Goal: Transaction & Acquisition: Purchase product/service

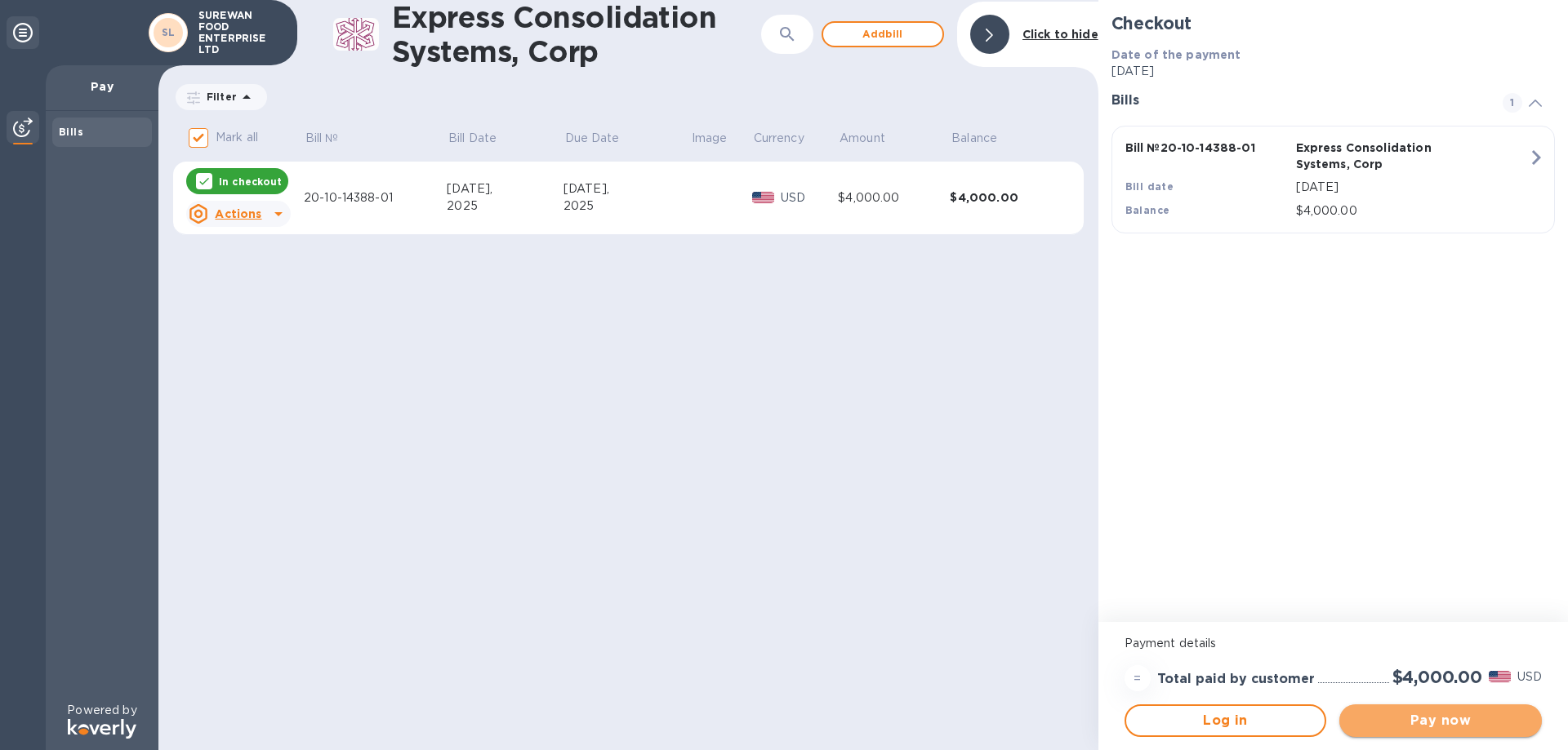
click at [1400, 712] on span "Pay now" at bounding box center [1440, 720] width 176 height 20
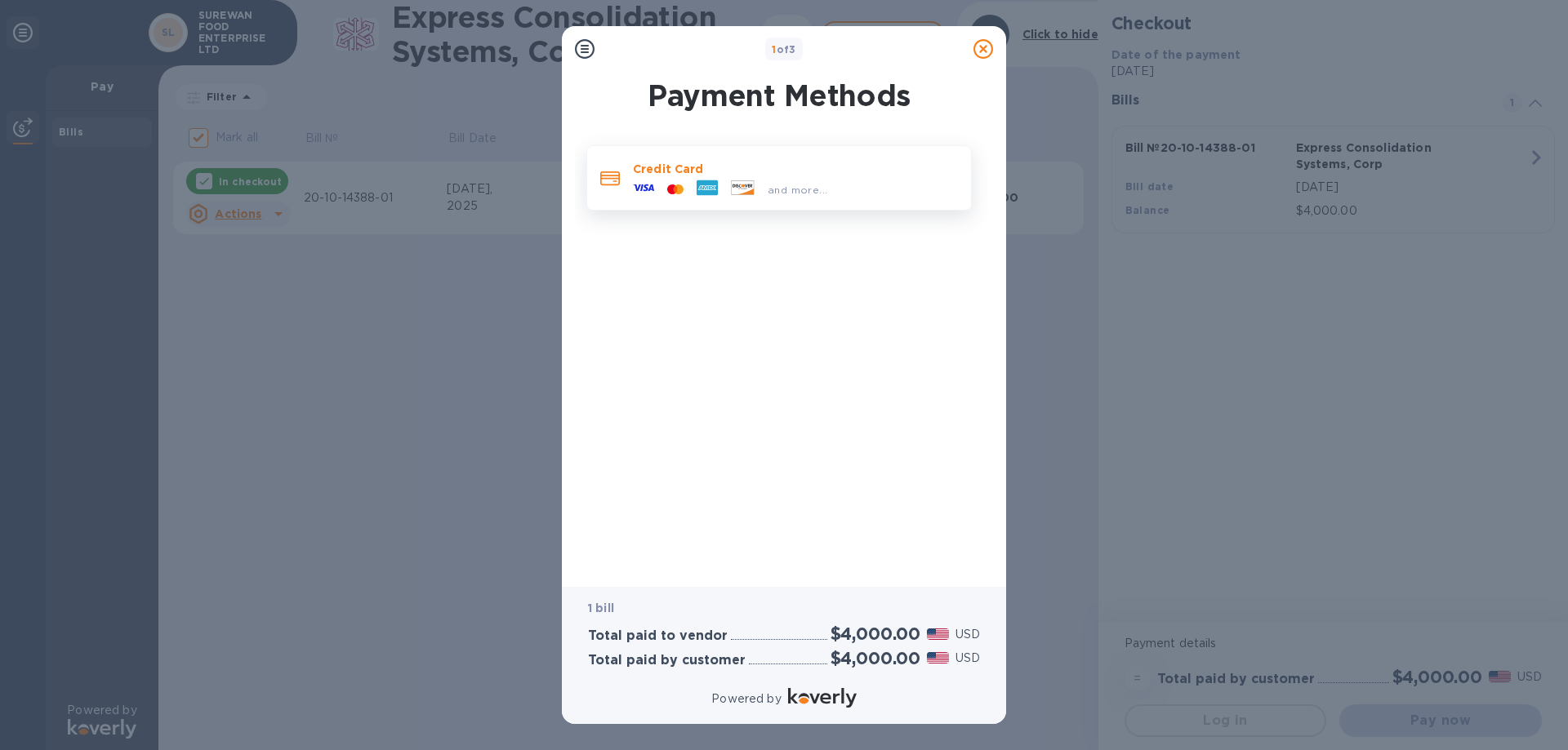
click at [707, 180] on icon at bounding box center [707, 188] width 21 height 21
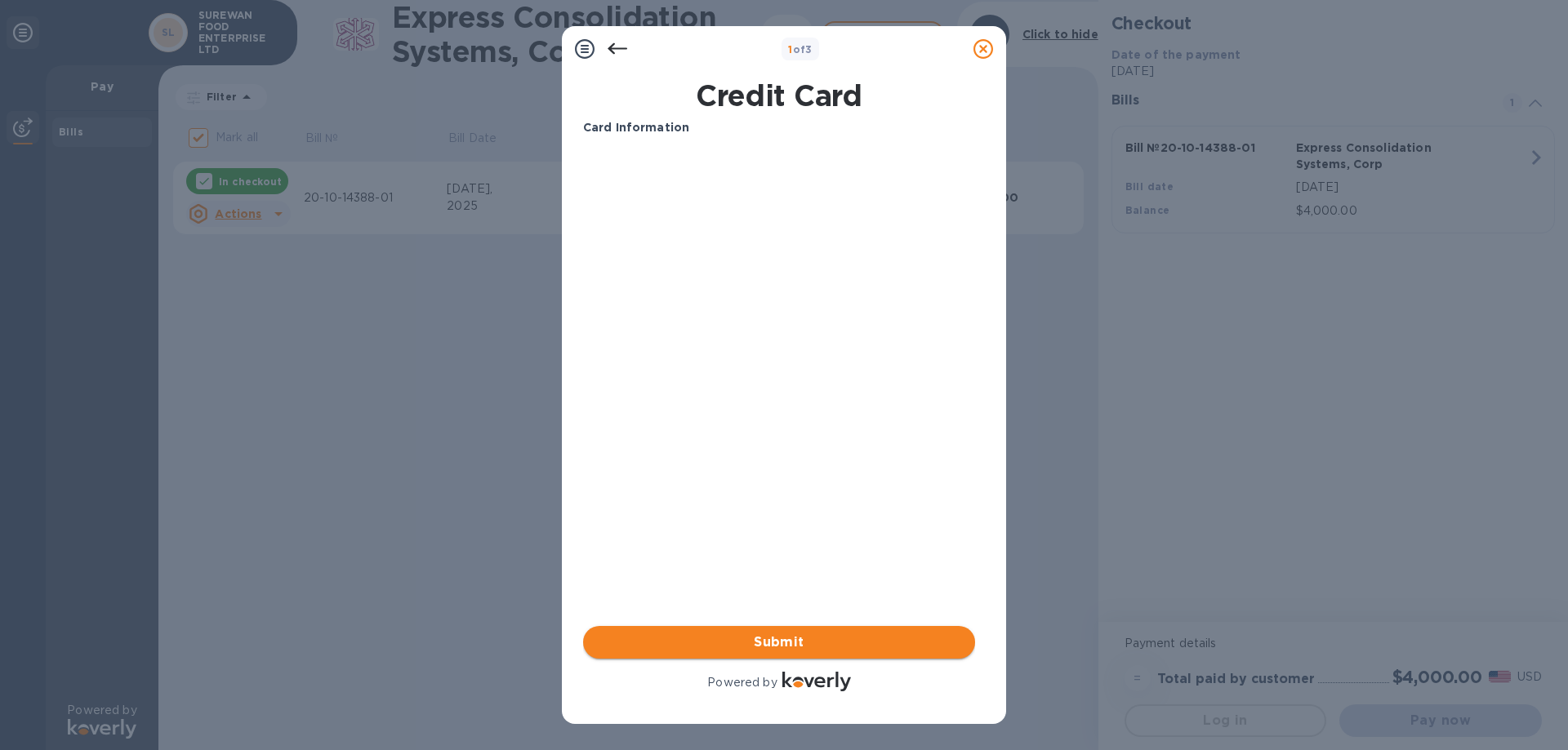
click at [785, 648] on span "Submit" at bounding box center [779, 643] width 366 height 20
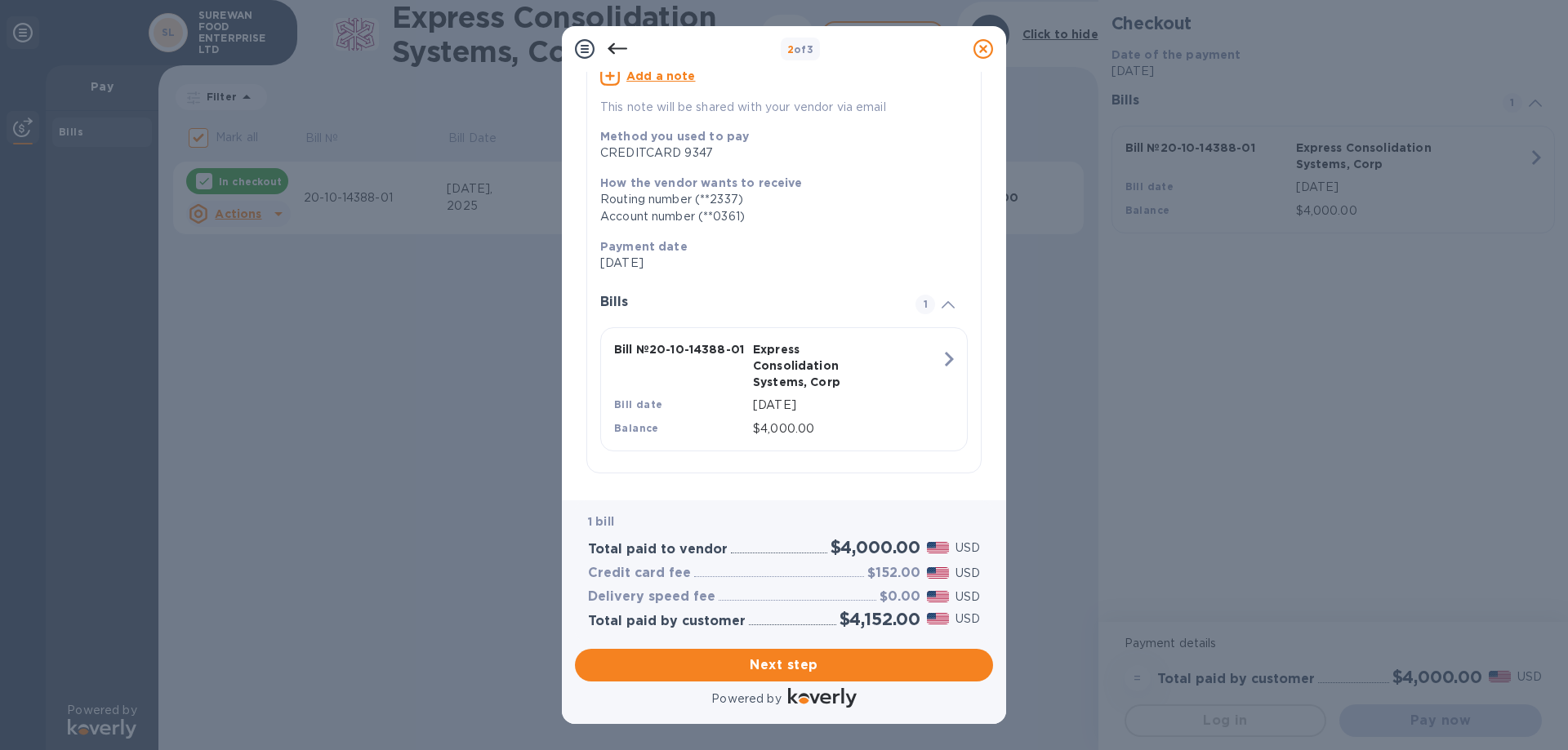
scroll to position [173, 0]
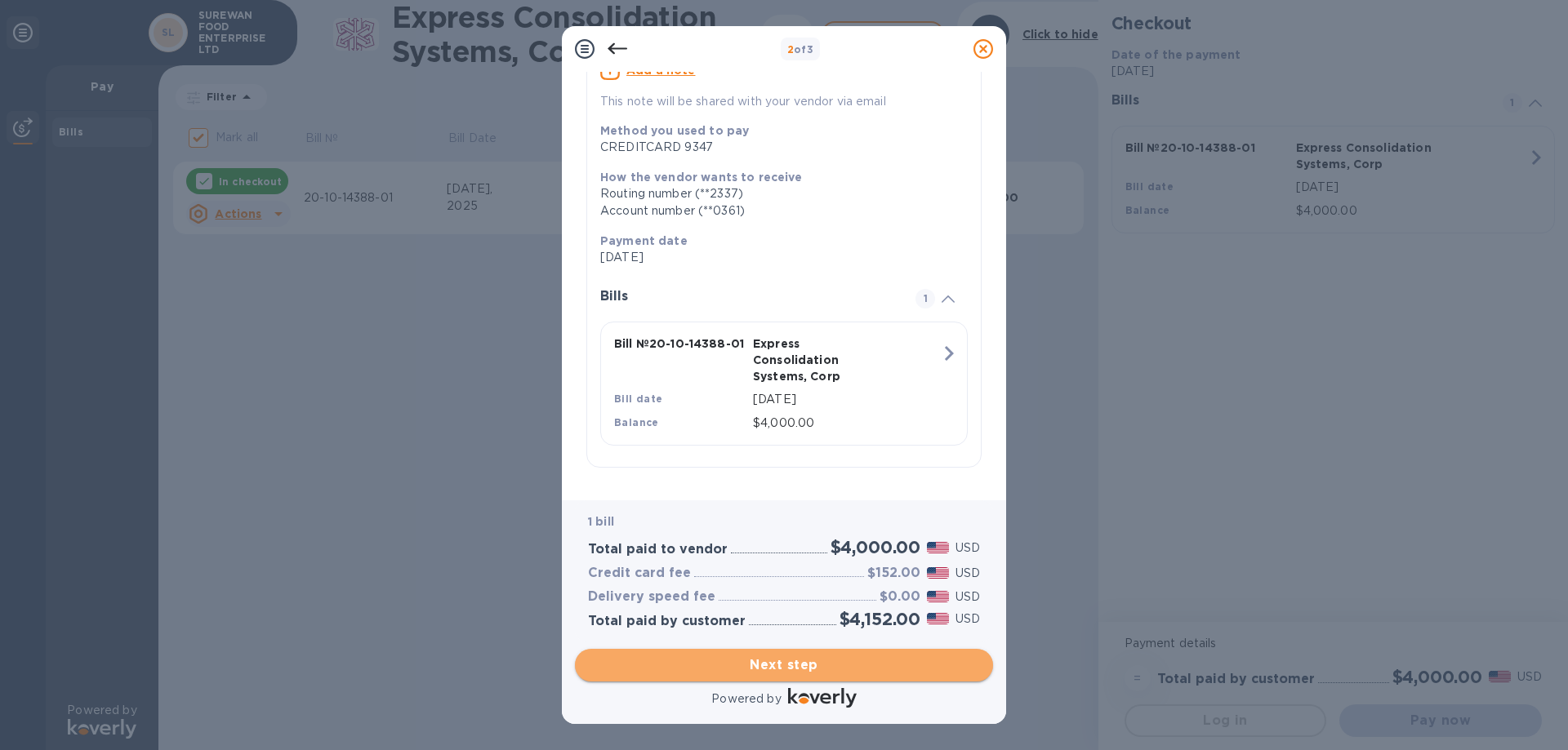
click at [801, 665] on span "Next step" at bounding box center [784, 665] width 392 height 20
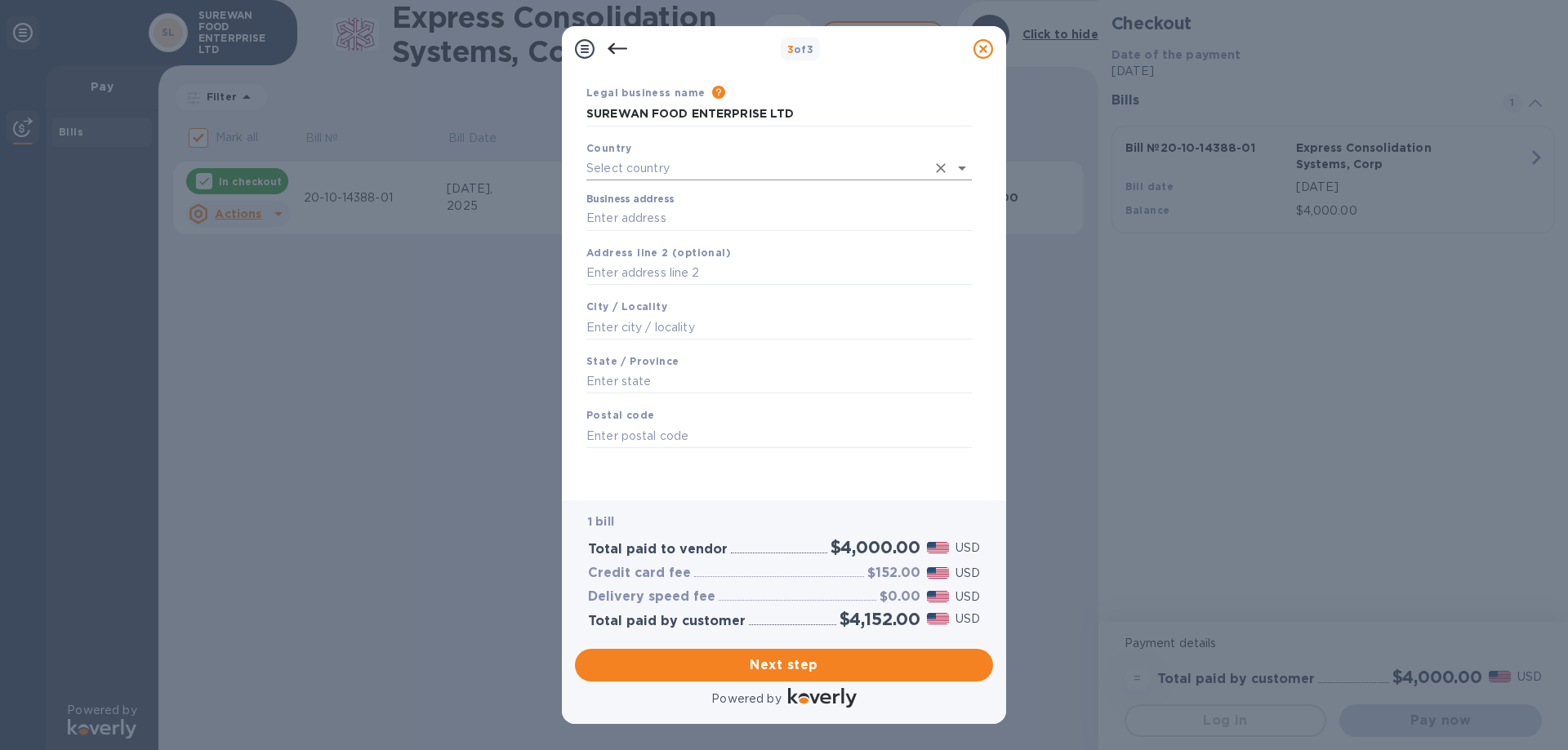
scroll to position [0, 0]
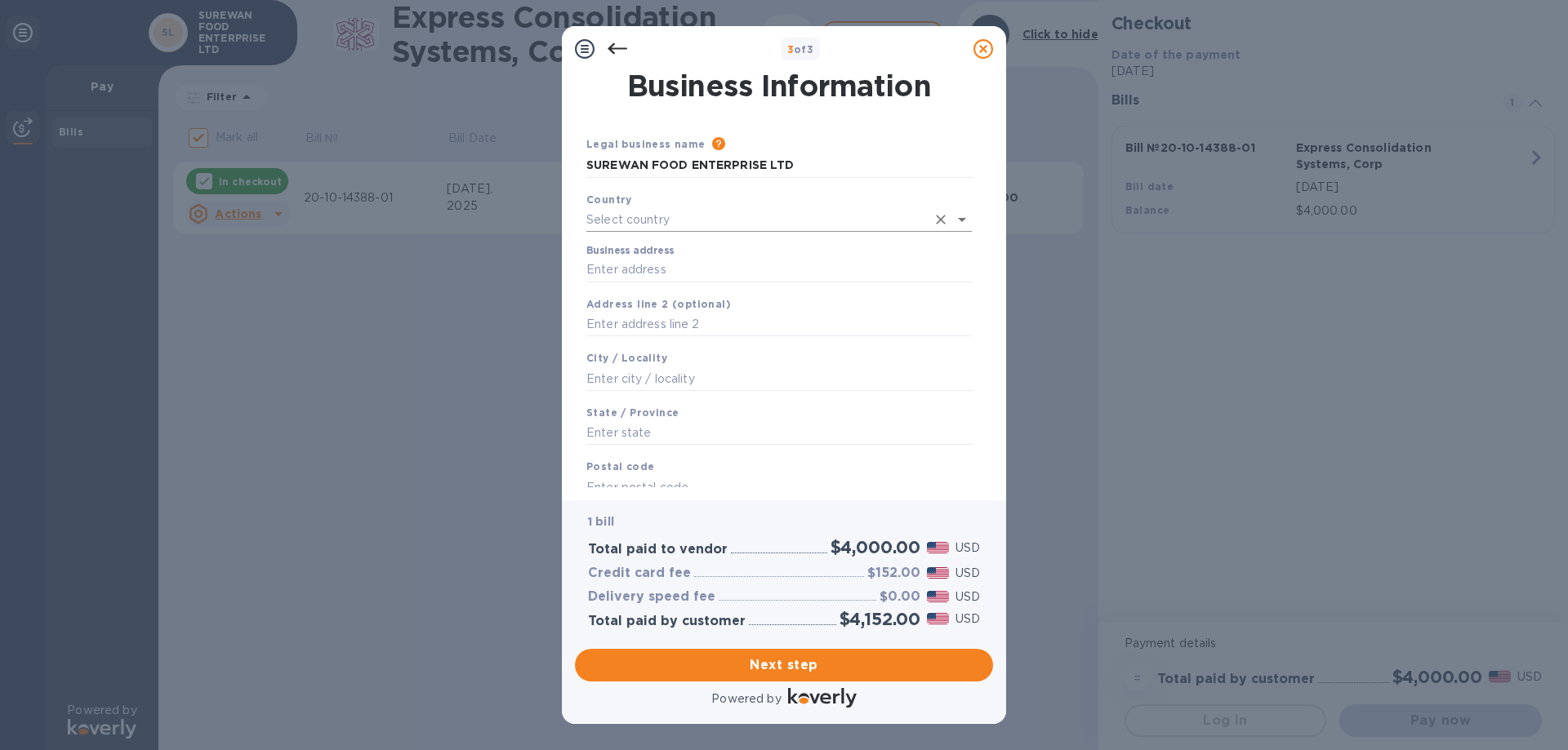
click at [738, 210] on input "text" at bounding box center [756, 220] width 339 height 23
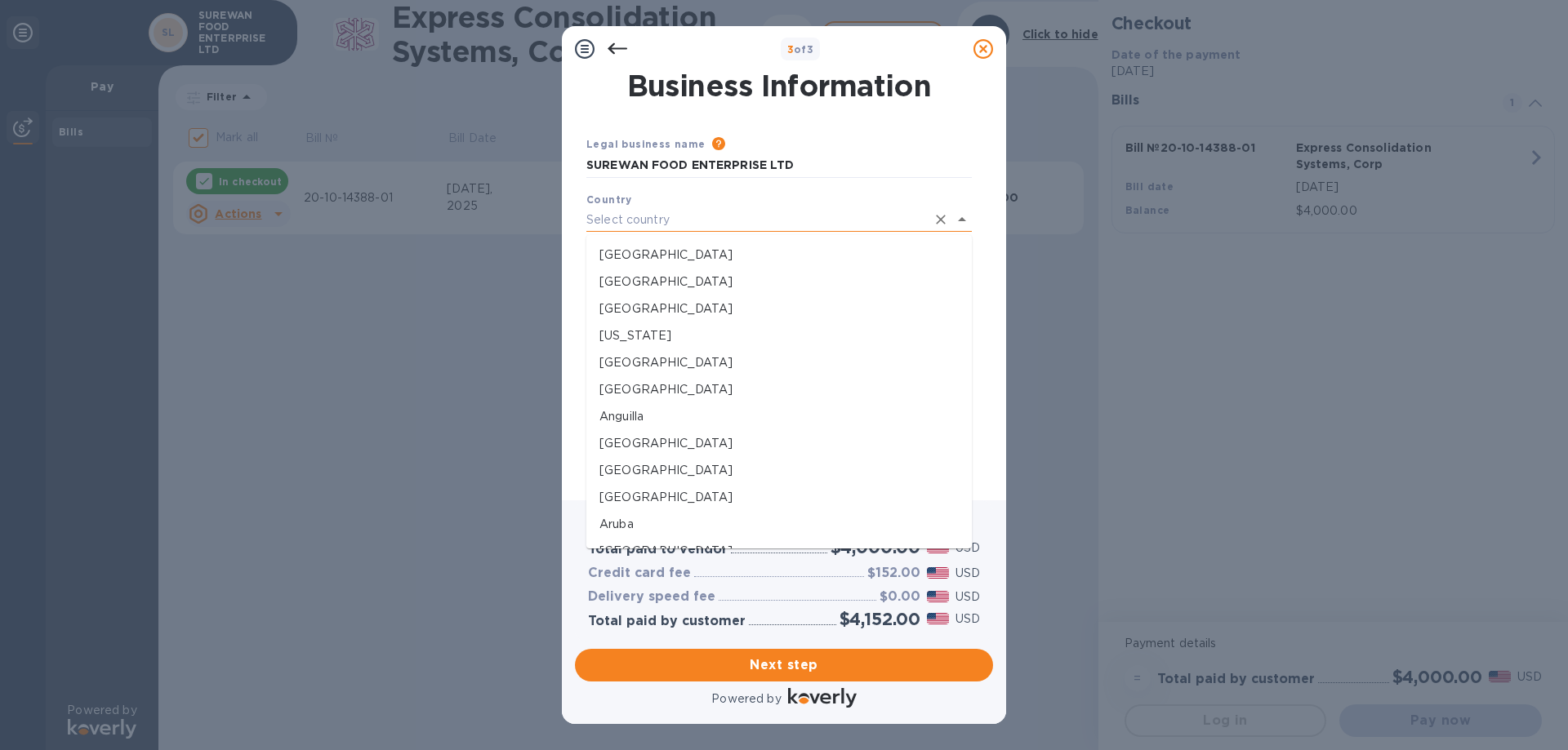
type input "[GEOGRAPHIC_DATA]"
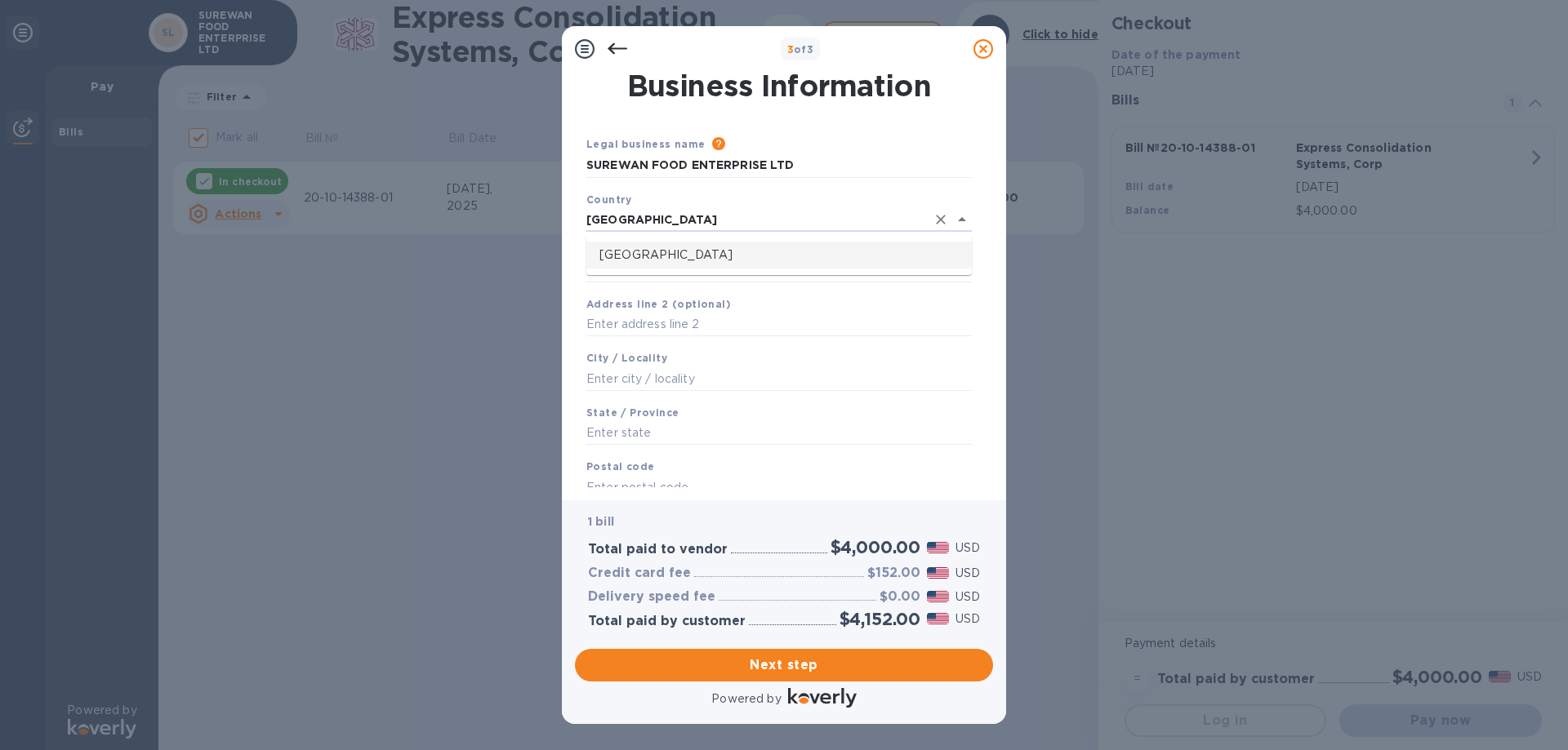
click at [731, 241] on ul "[GEOGRAPHIC_DATA]" at bounding box center [779, 255] width 385 height 40
click at [729, 256] on p "[GEOGRAPHIC_DATA]" at bounding box center [778, 254] width 359 height 17
click at [702, 261] on input "Business address" at bounding box center [779, 267] width 385 height 24
type input "[STREET_ADDRESS][PERSON_NAME]"
click at [680, 377] on input "text" at bounding box center [779, 375] width 385 height 24
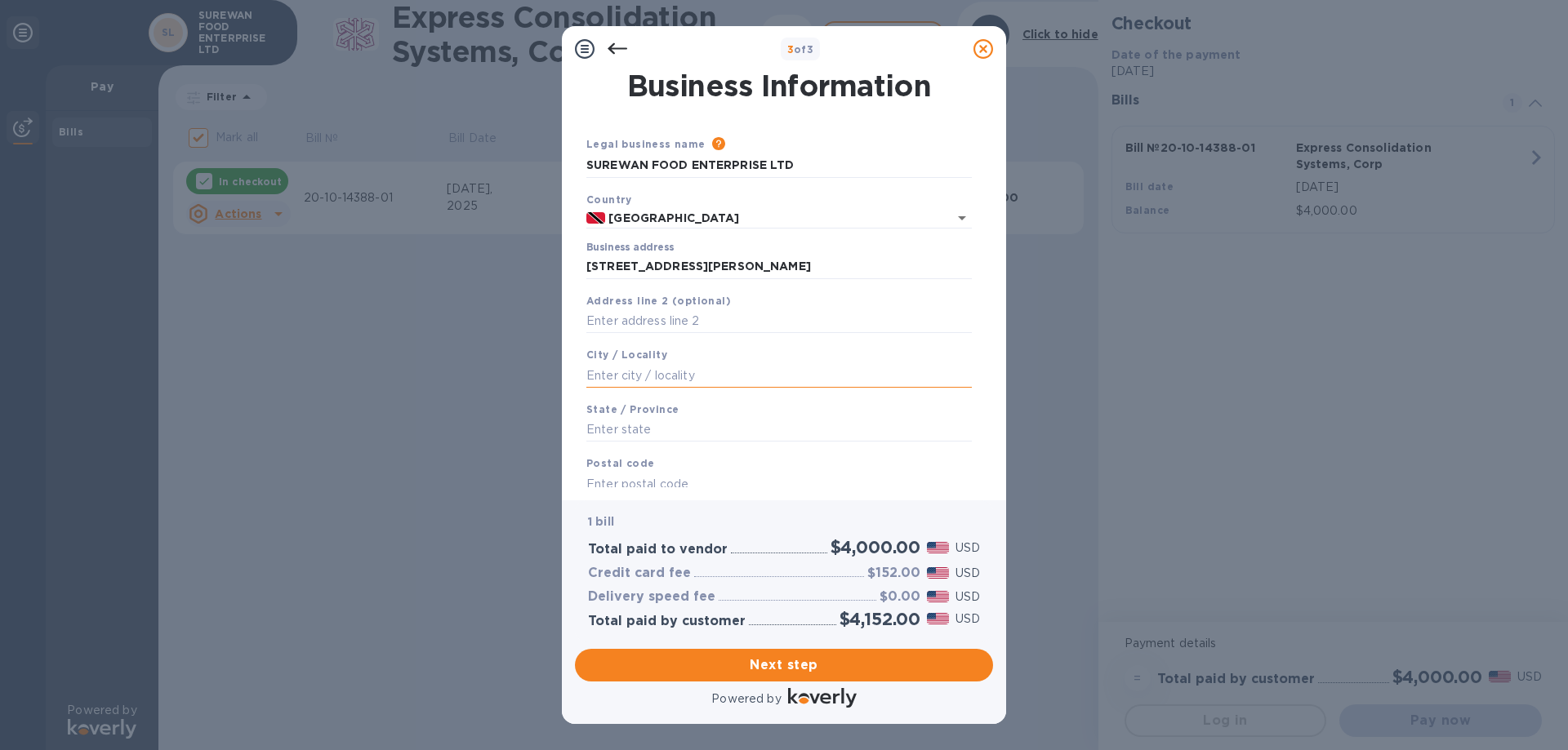
click at [673, 375] on input "text" at bounding box center [779, 375] width 385 height 24
type input "[US_STATE]"
type input "Couva"
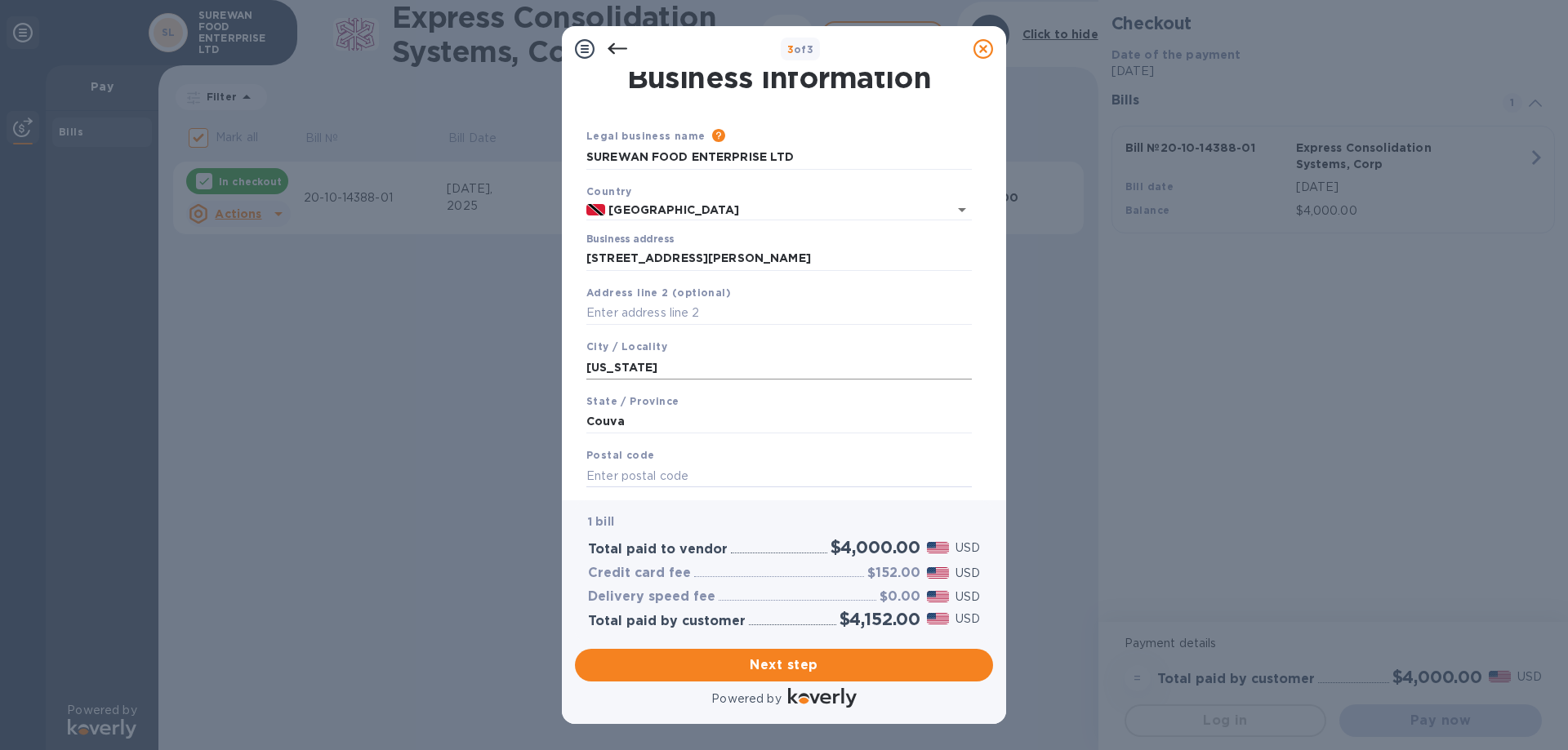
paste input "540113"
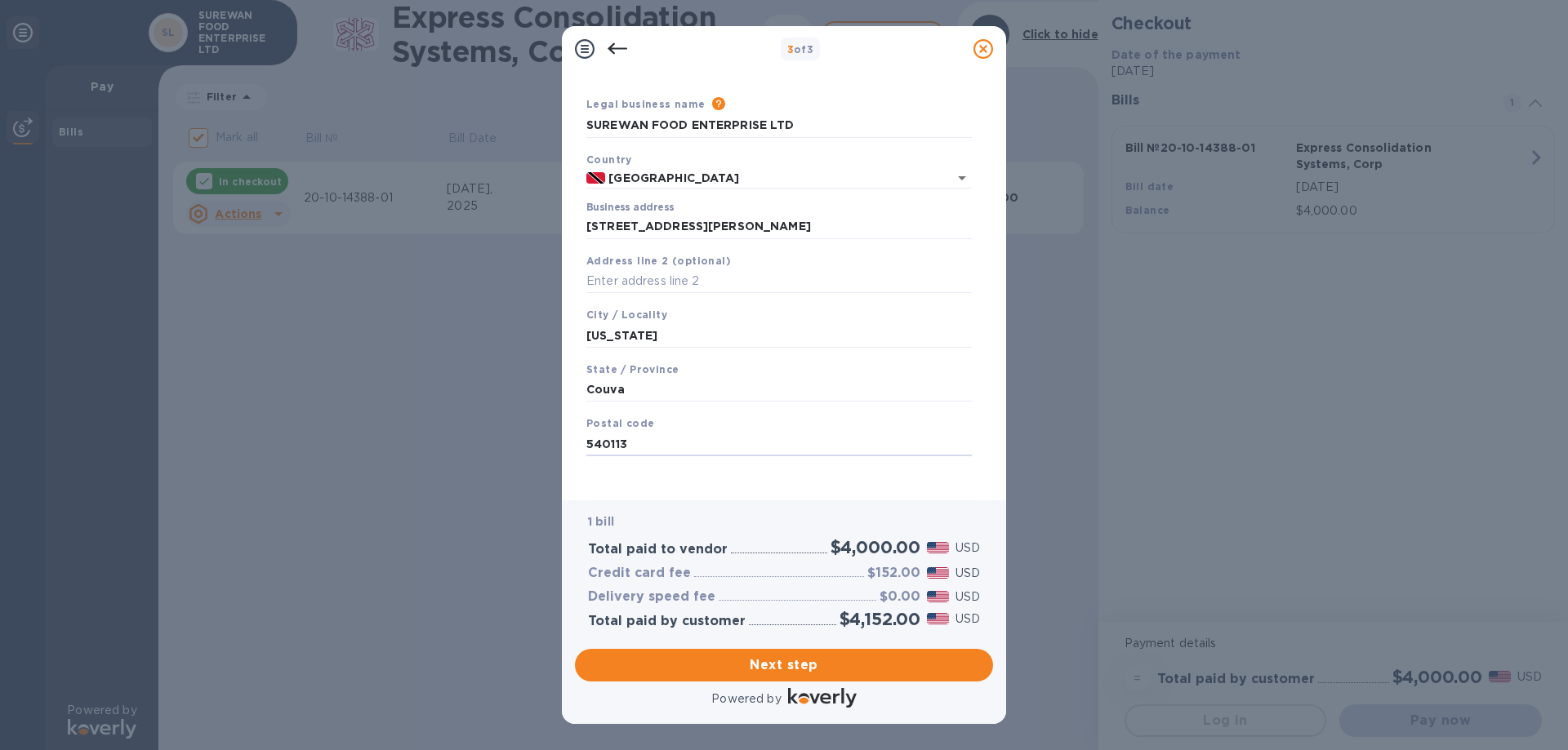
scroll to position [48, 0]
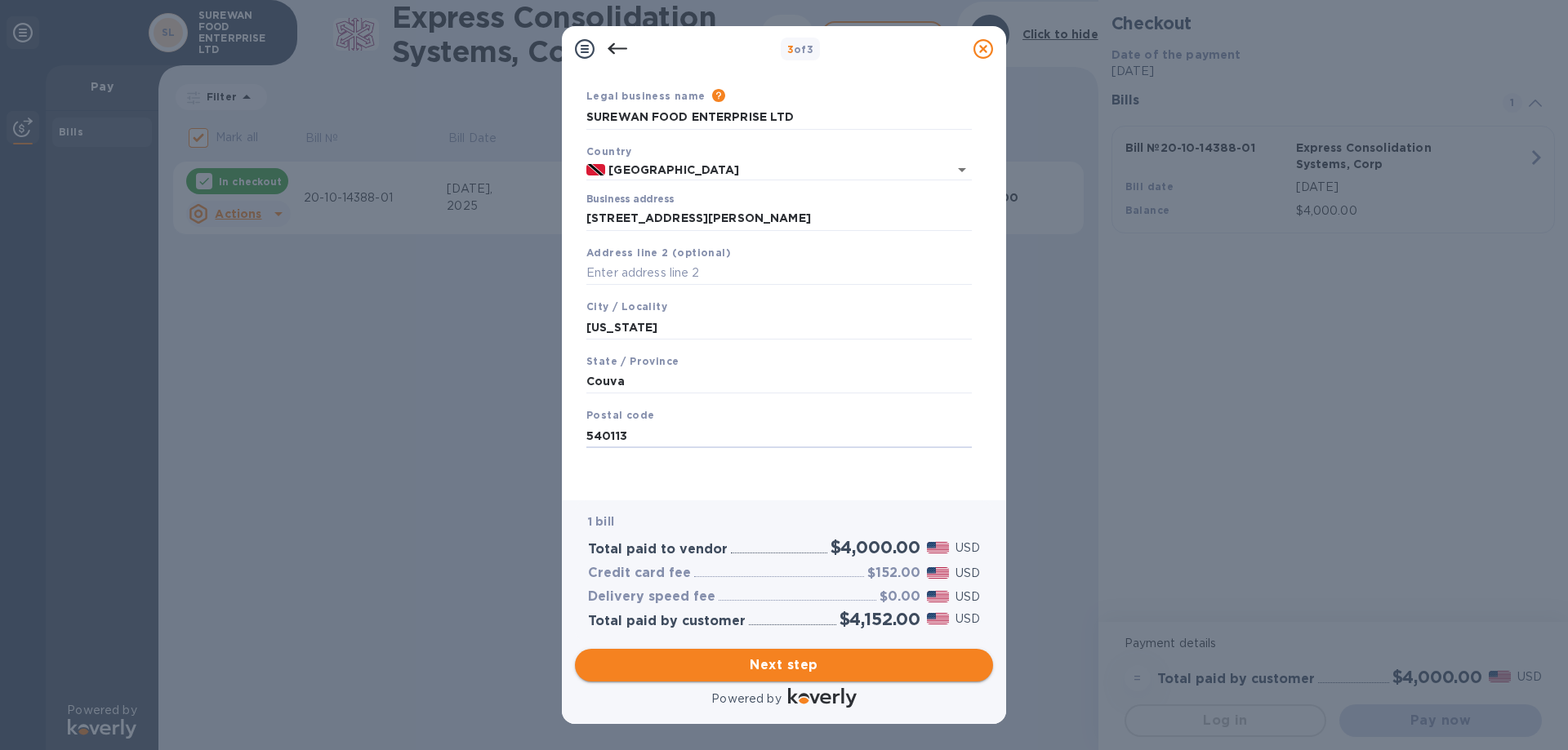
type input "540113"
click at [753, 661] on span "Next step" at bounding box center [784, 665] width 392 height 20
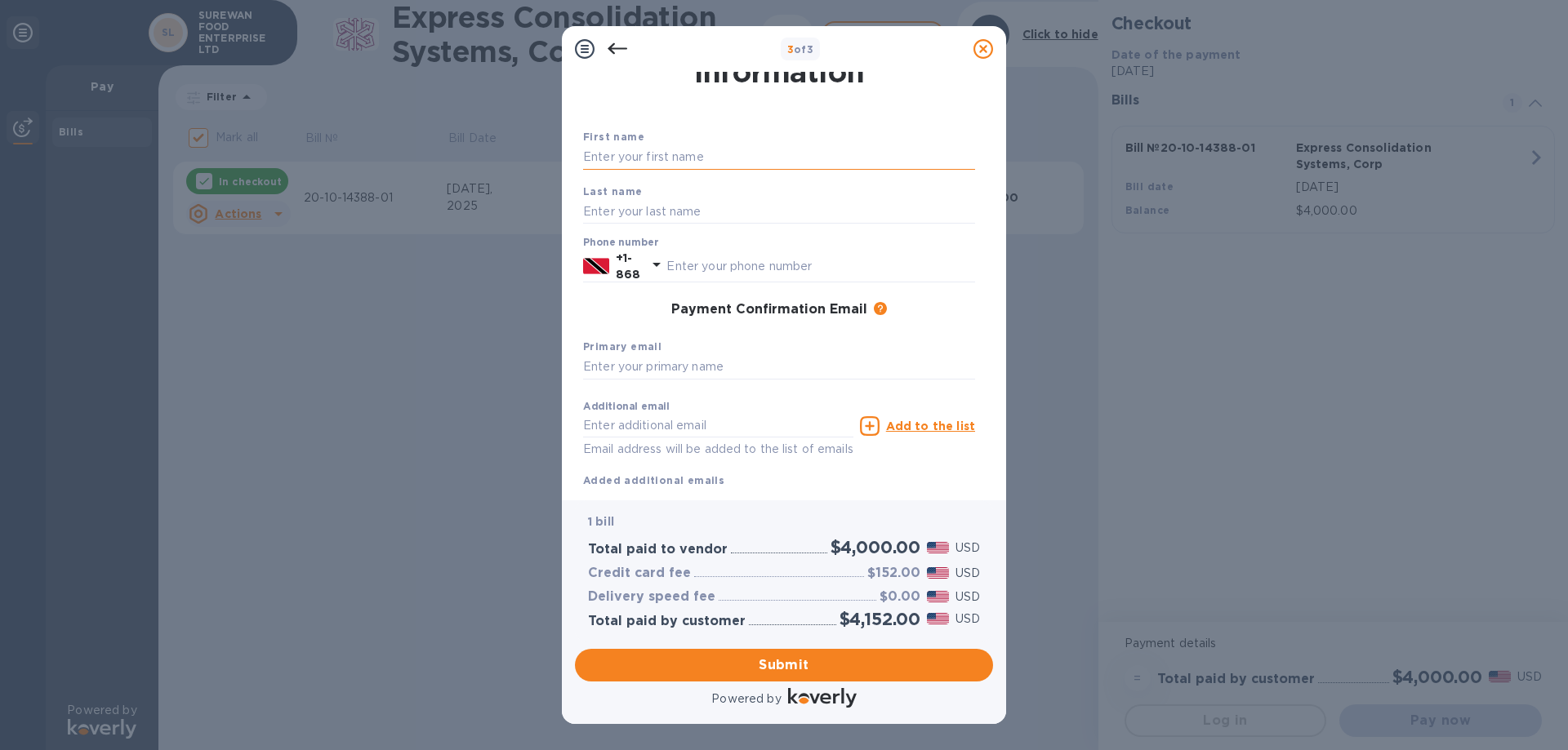
click at [699, 158] on input "text" at bounding box center [779, 157] width 392 height 24
type input "[PERSON_NAME]"
type input "Siewchan"
type input "3405780"
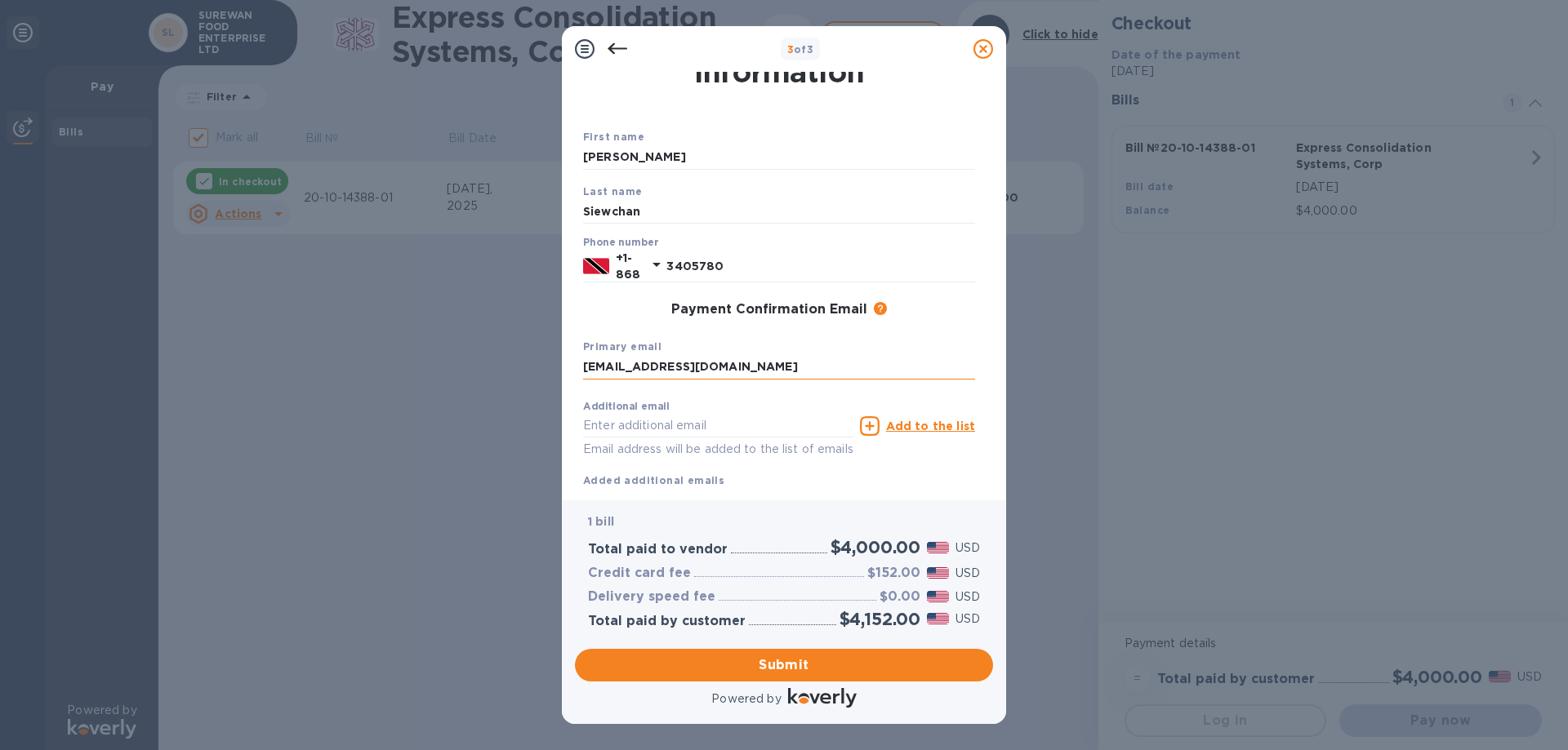
type input "[EMAIL_ADDRESS][DOMAIN_NAME]"
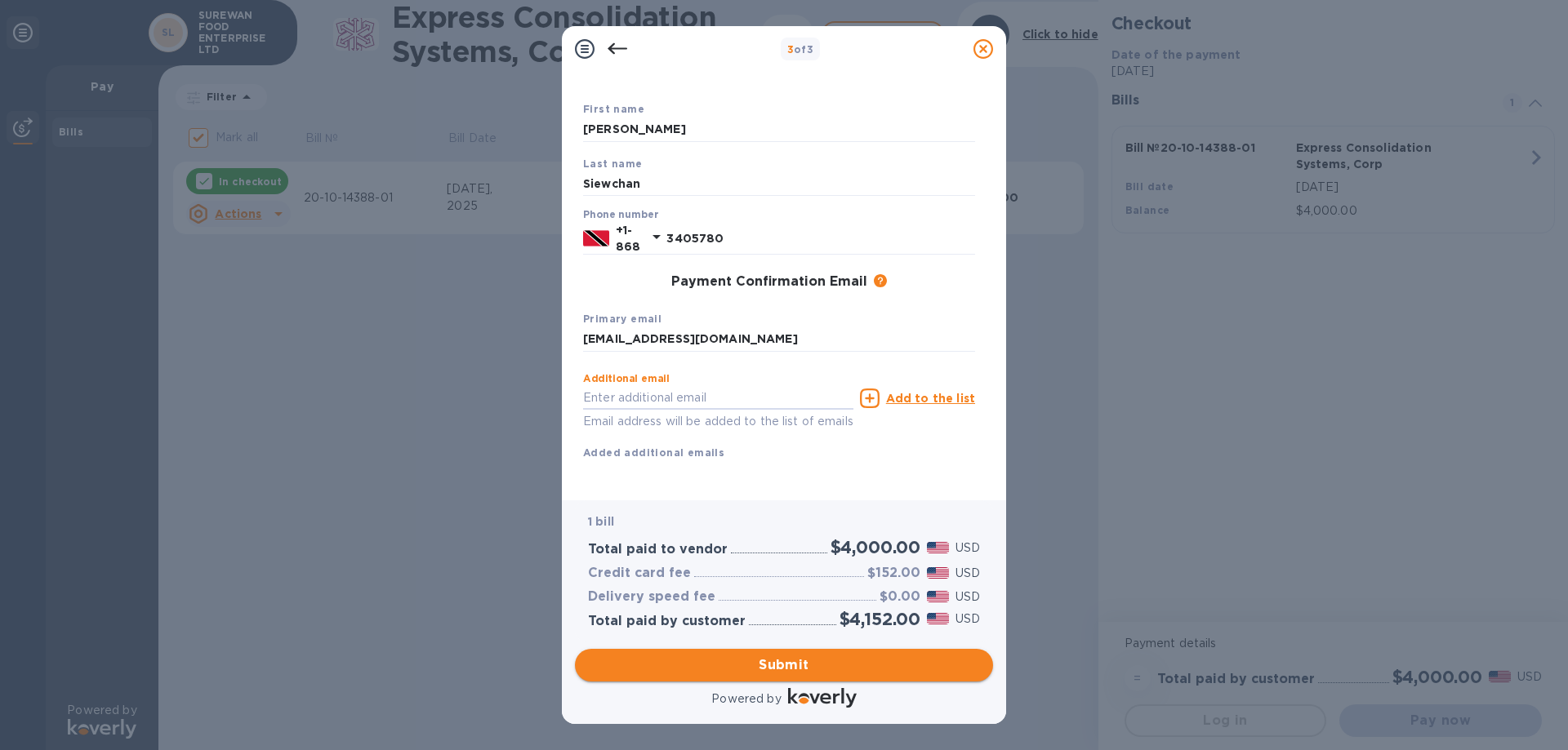
click at [788, 658] on span "Submit" at bounding box center [784, 665] width 392 height 20
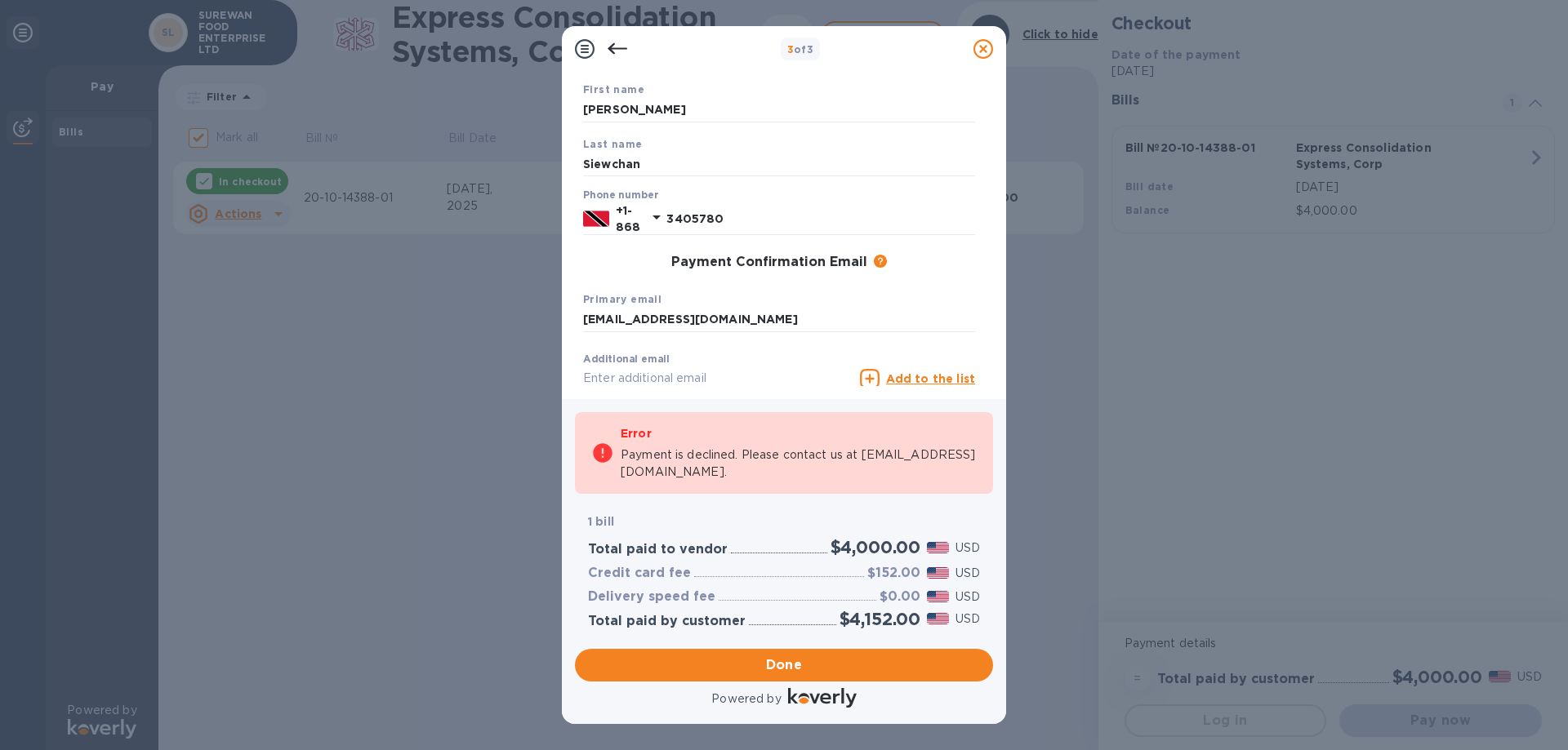
checkbox input "false"
click at [610, 50] on icon at bounding box center [618, 48] width 20 height 12
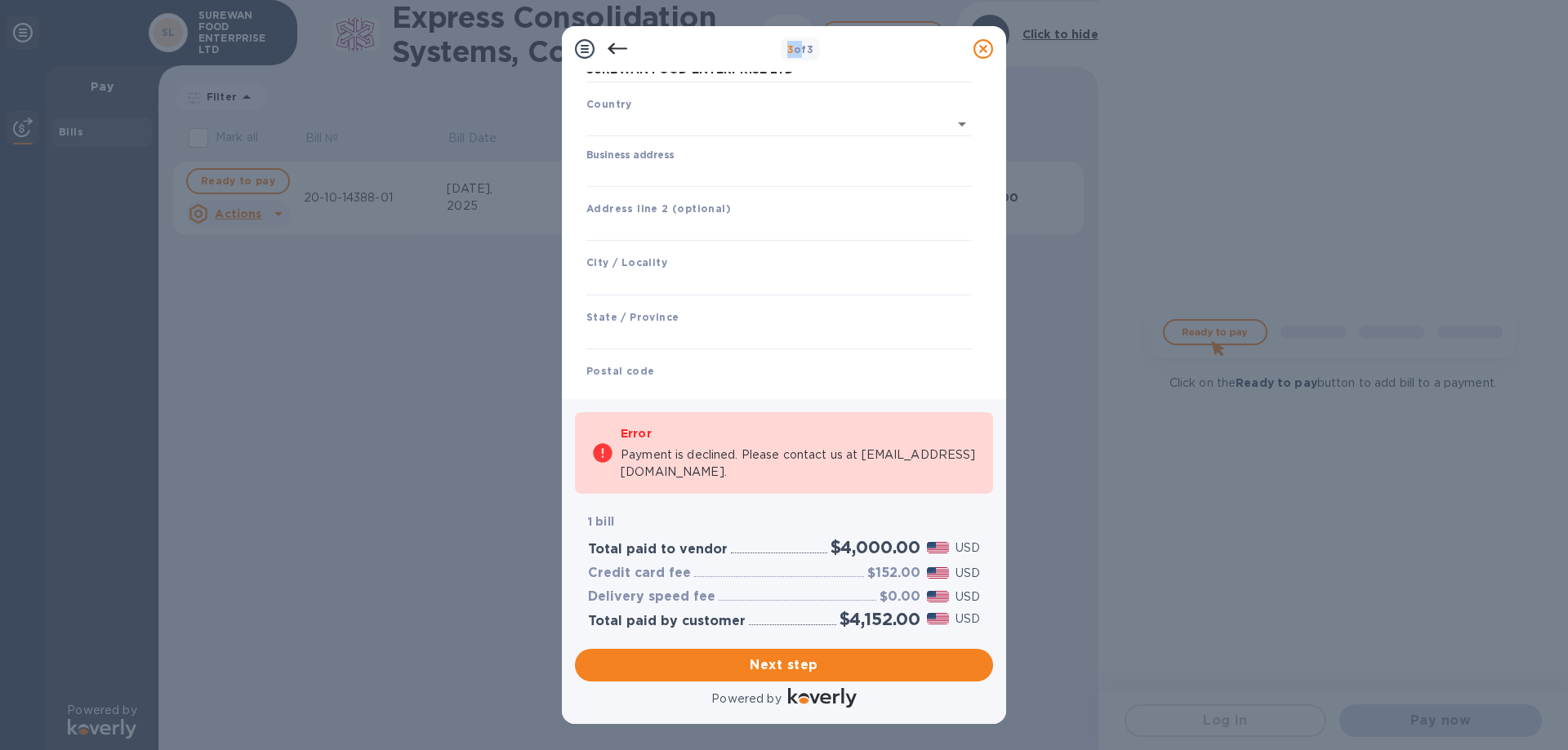
click at [610, 50] on icon at bounding box center [618, 48] width 20 height 12
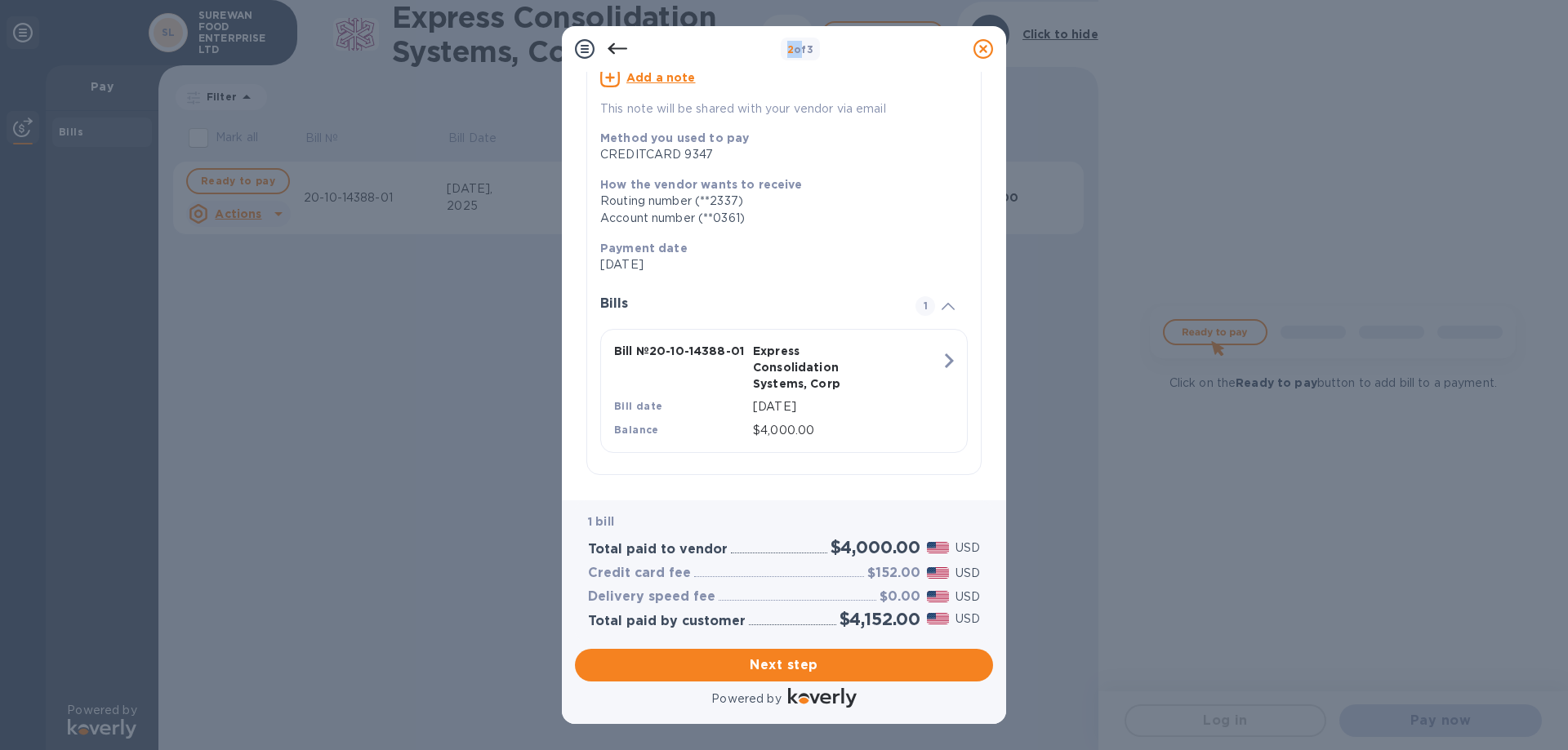
scroll to position [173, 0]
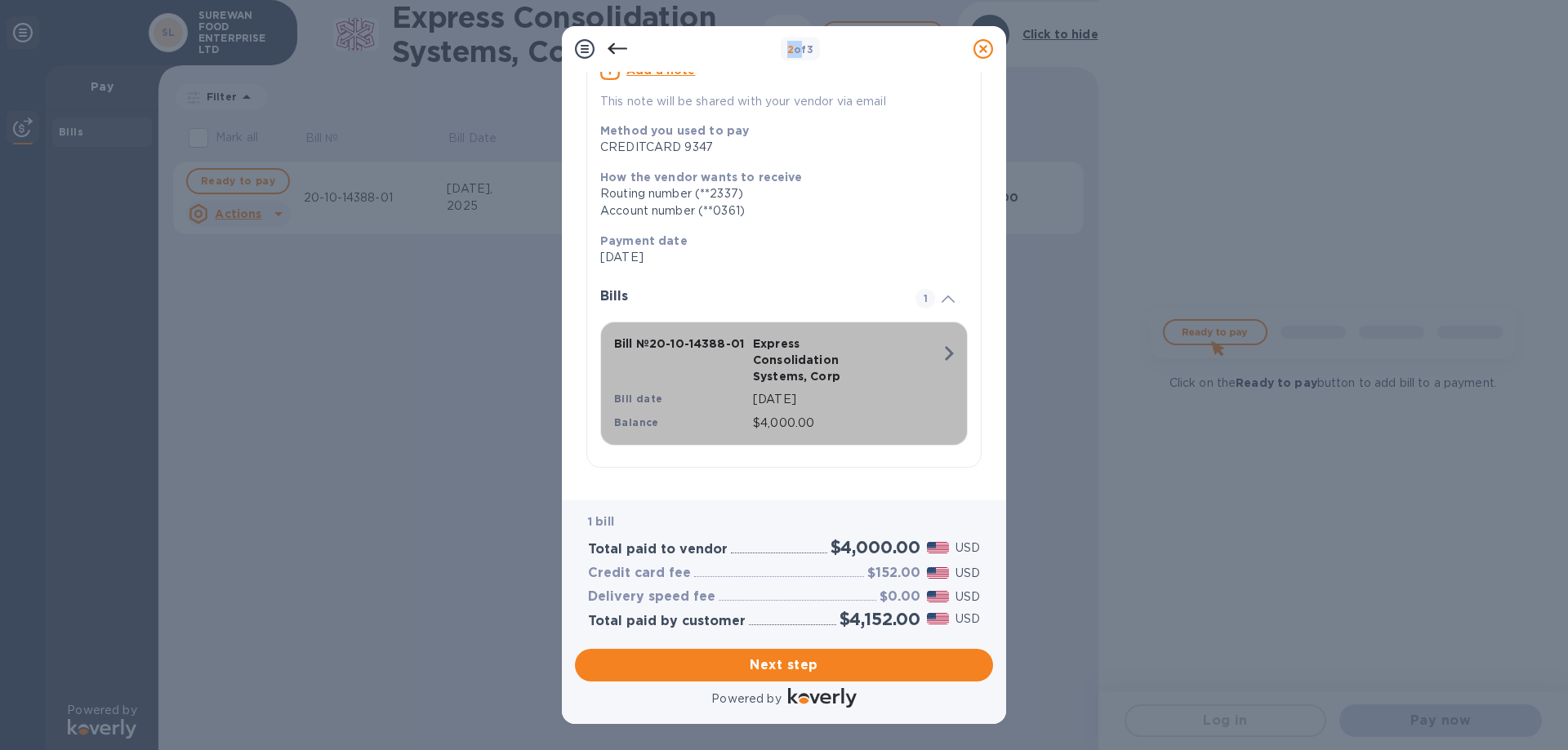
click at [921, 366] on div "Bill № 20-10-14388-01 Express Consolidation Systems, Corp Bill date [DATE] Bala…" at bounding box center [781, 384] width 353 height 116
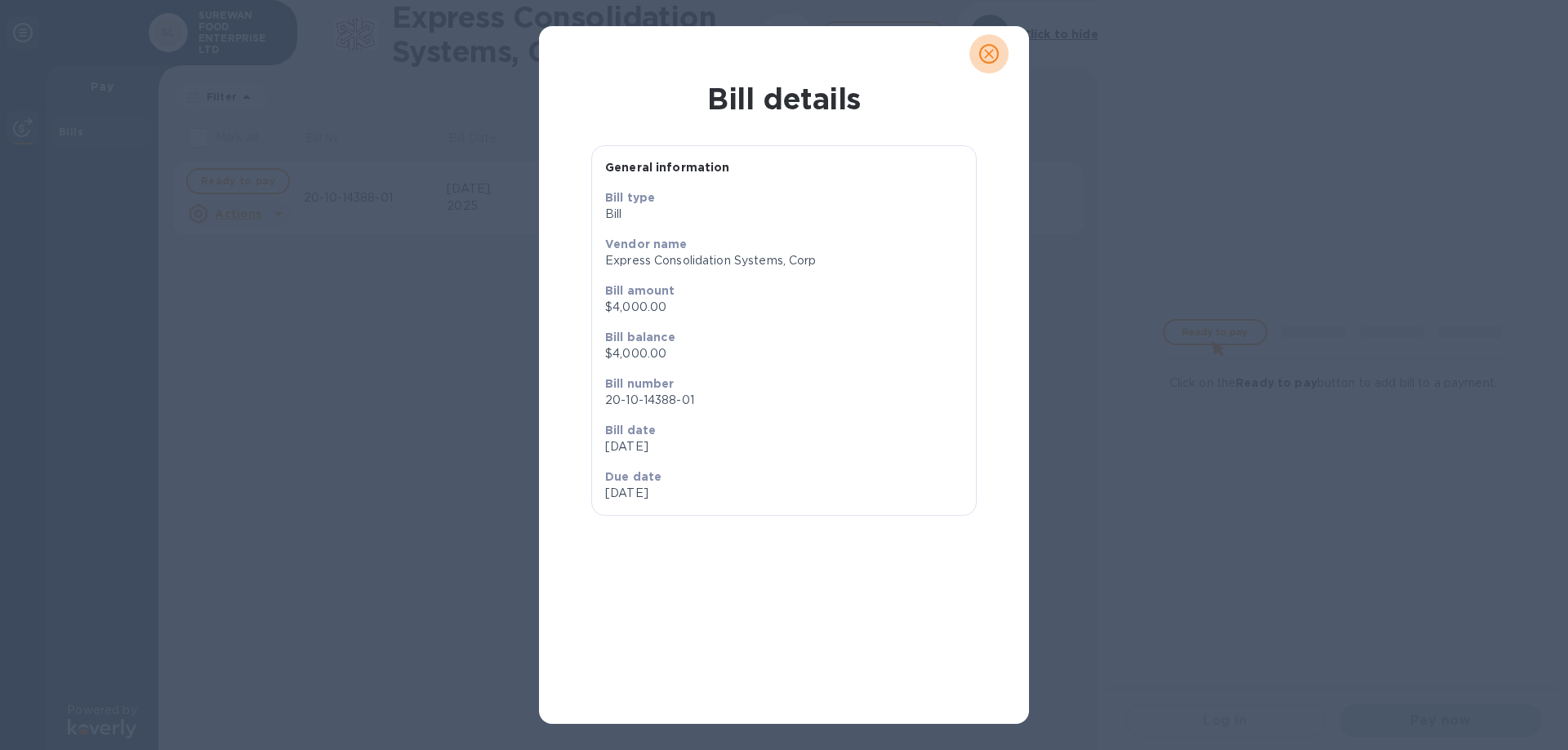
drag, startPoint x: 989, startPoint y: 51, endPoint x: 962, endPoint y: 98, distance: 54.2
click at [987, 51] on icon "close" at bounding box center [989, 54] width 16 height 16
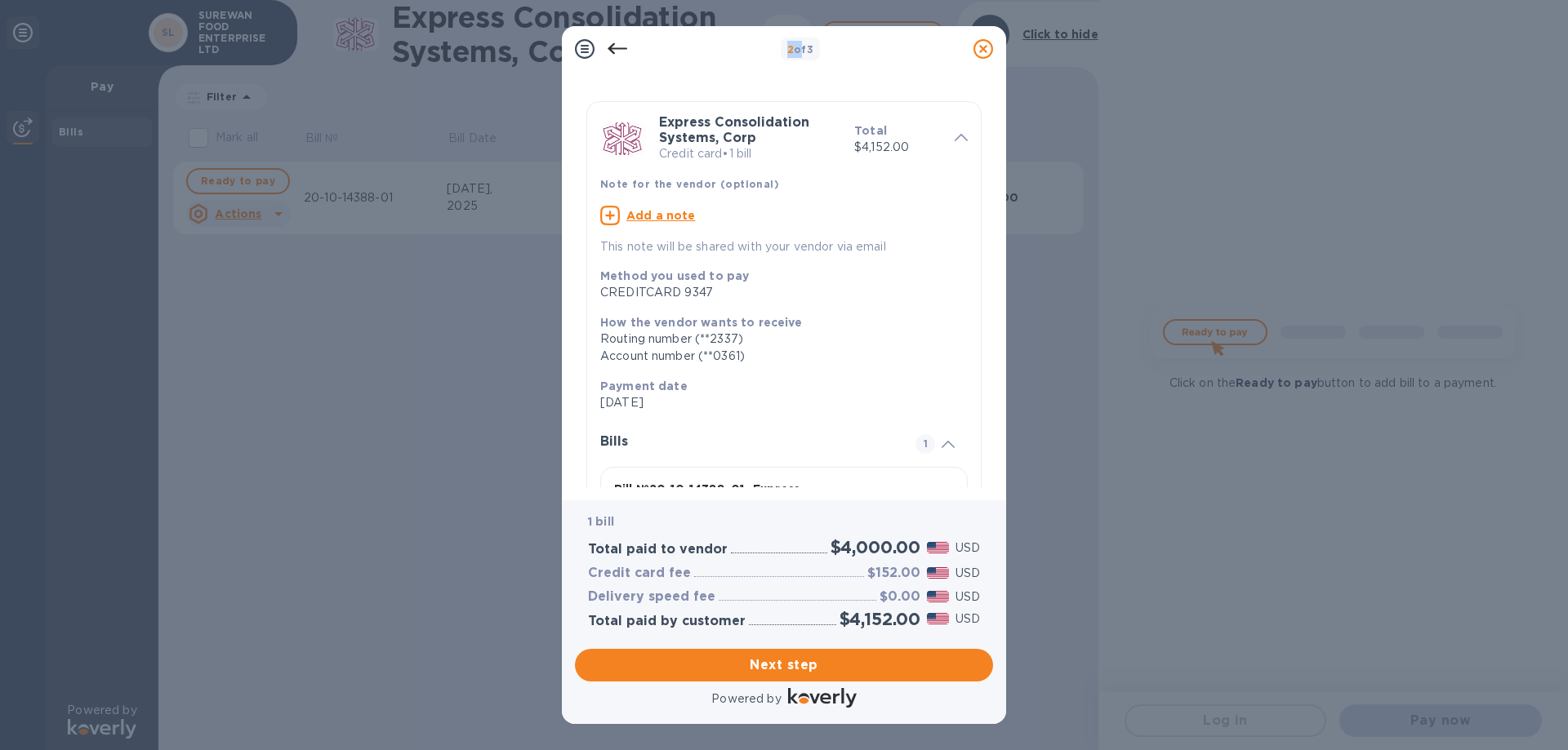
scroll to position [0, 0]
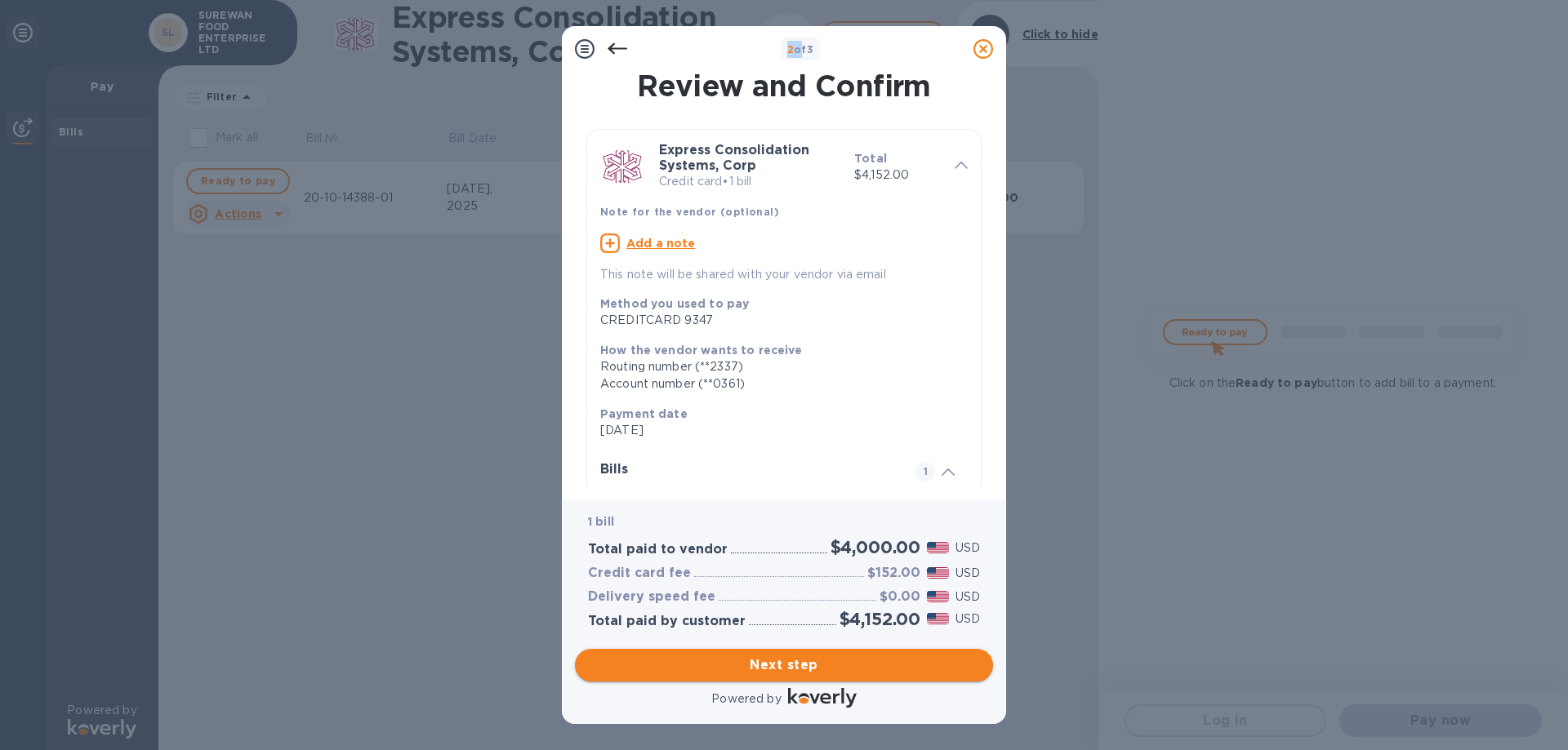
click at [764, 660] on span "Next step" at bounding box center [784, 665] width 392 height 20
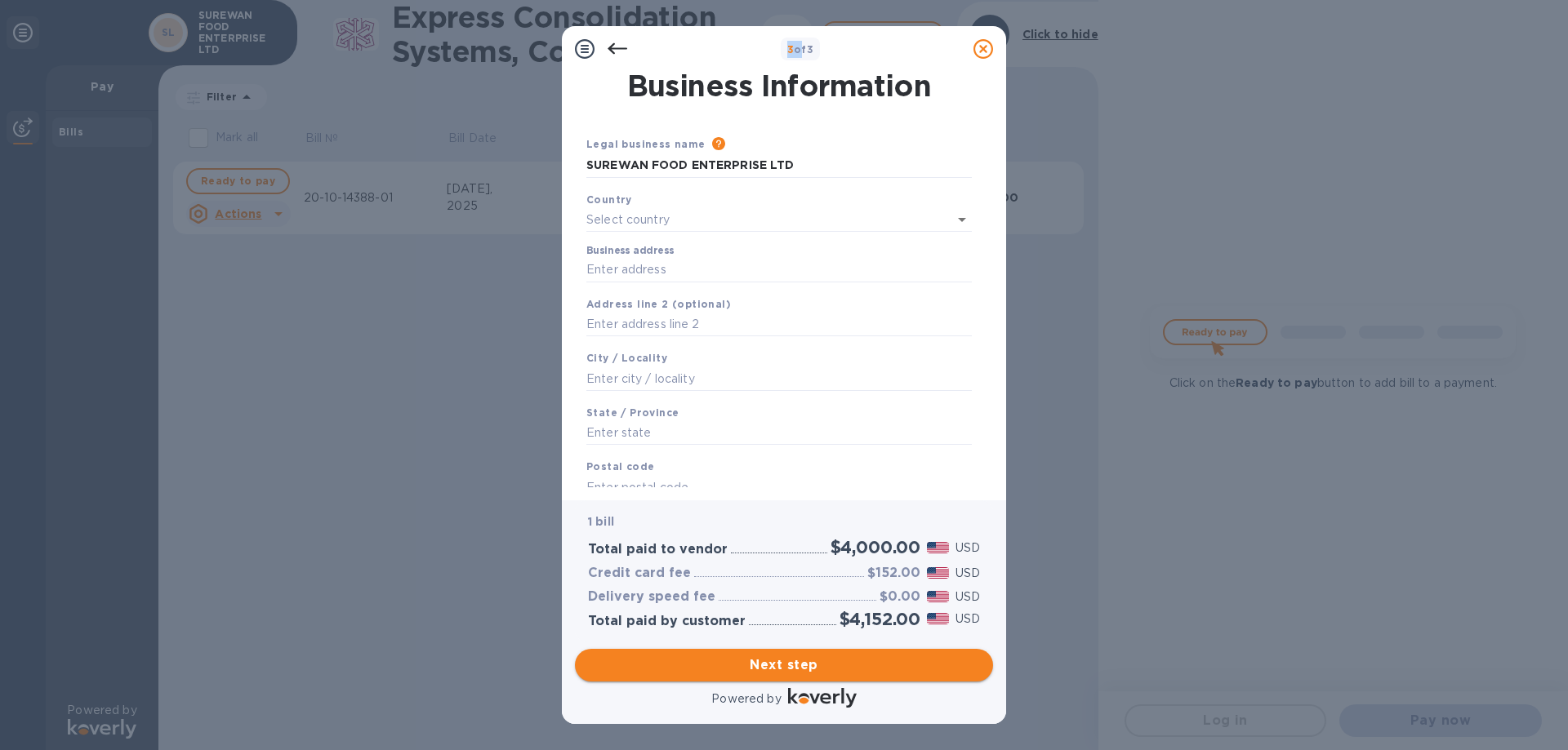
click at [764, 660] on span "Next step" at bounding box center [784, 665] width 392 height 20
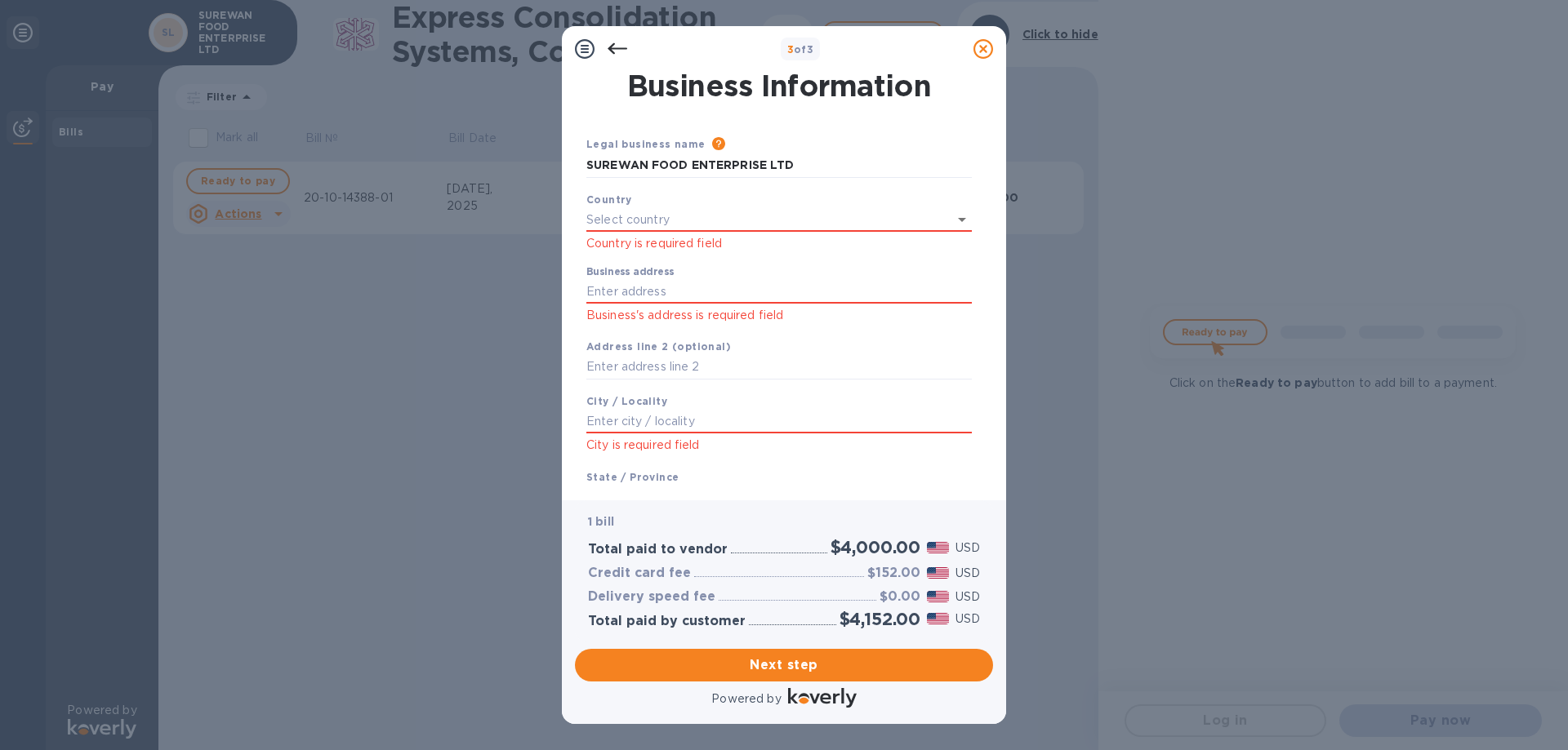
click at [617, 45] on icon at bounding box center [618, 49] width 20 height 20
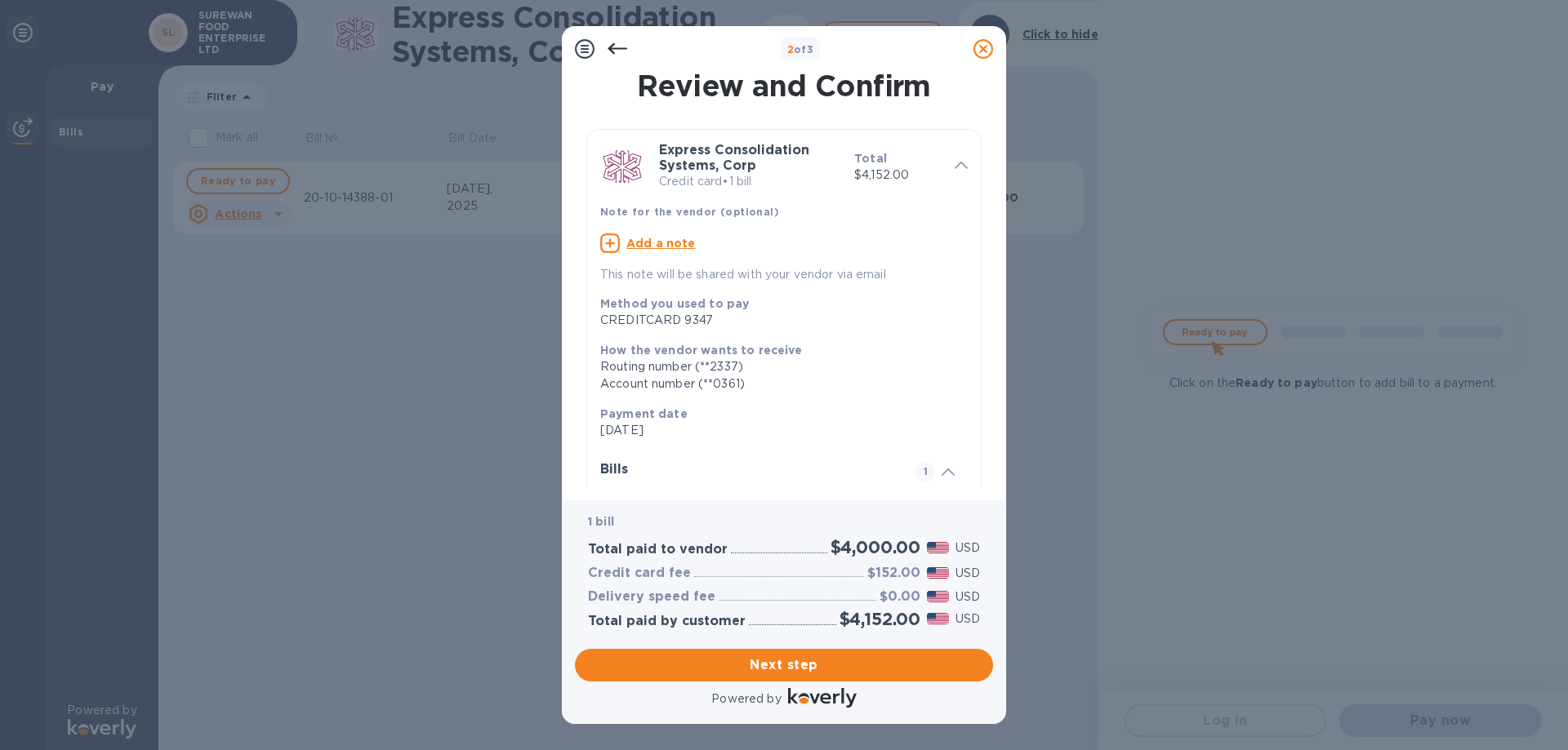
click at [610, 53] on icon at bounding box center [618, 49] width 20 height 20
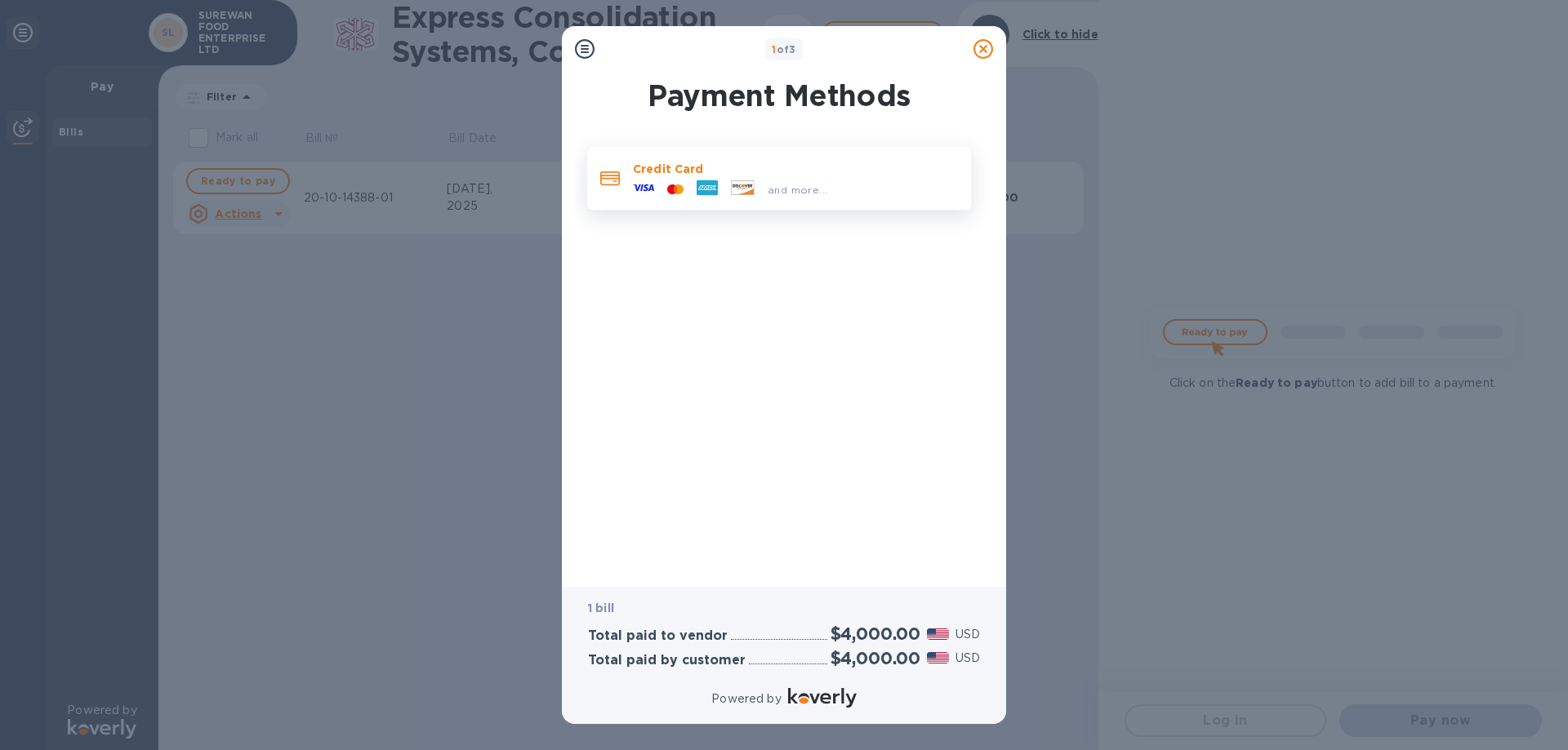
click at [673, 182] on div at bounding box center [675, 189] width 30 height 15
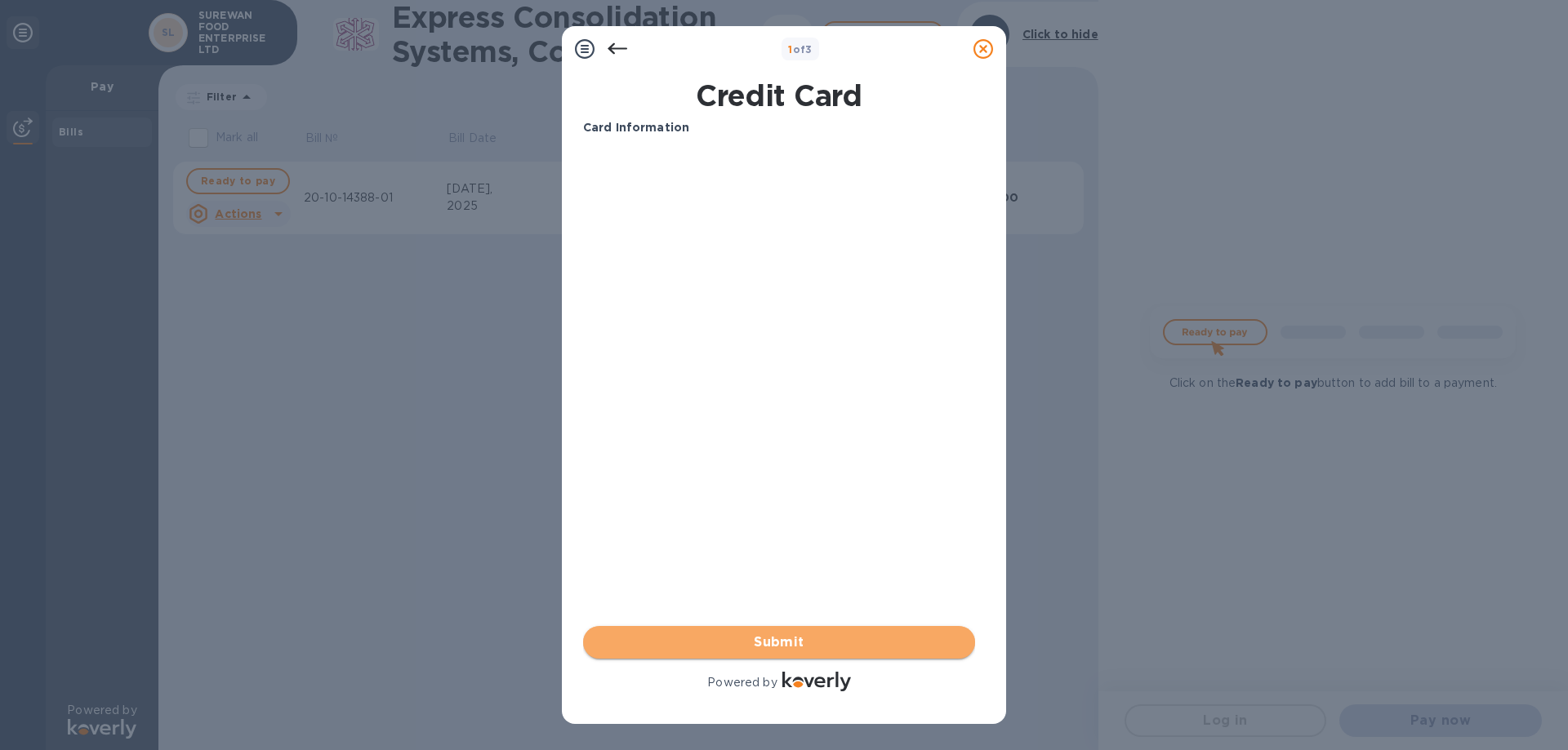
click at [777, 640] on span "Submit" at bounding box center [779, 643] width 366 height 20
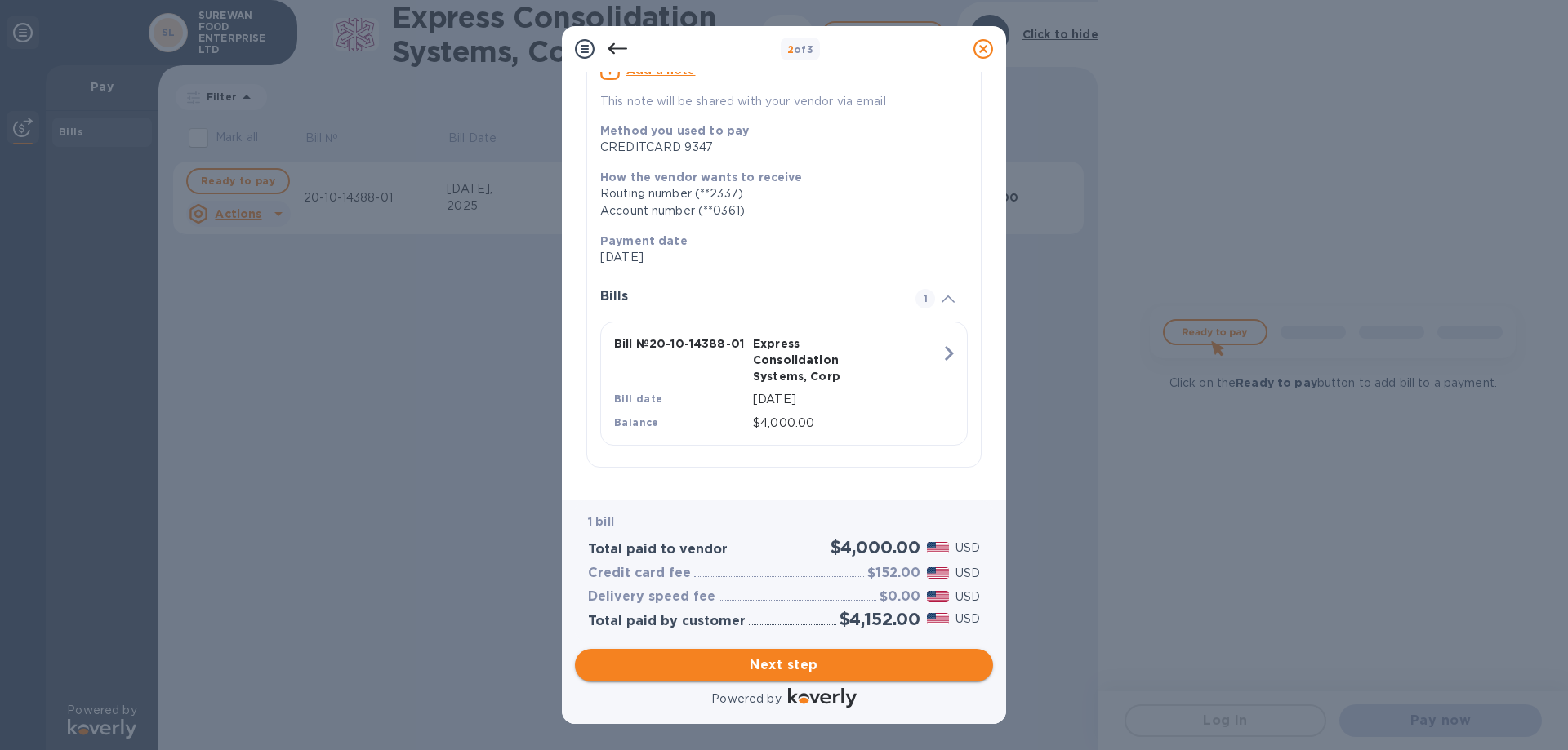
click at [803, 658] on span "Next step" at bounding box center [784, 665] width 392 height 20
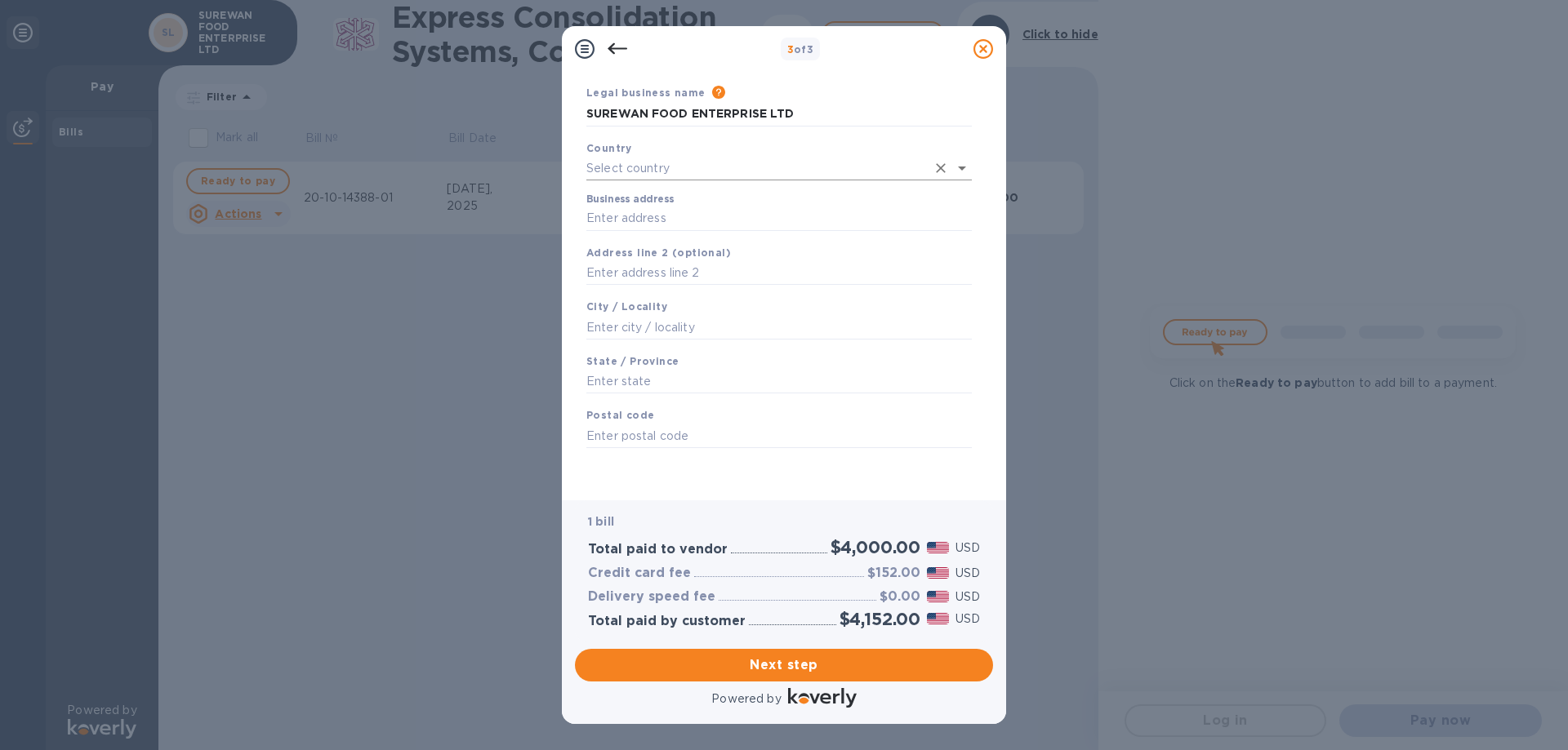
click at [661, 167] on input "text" at bounding box center [756, 168] width 339 height 23
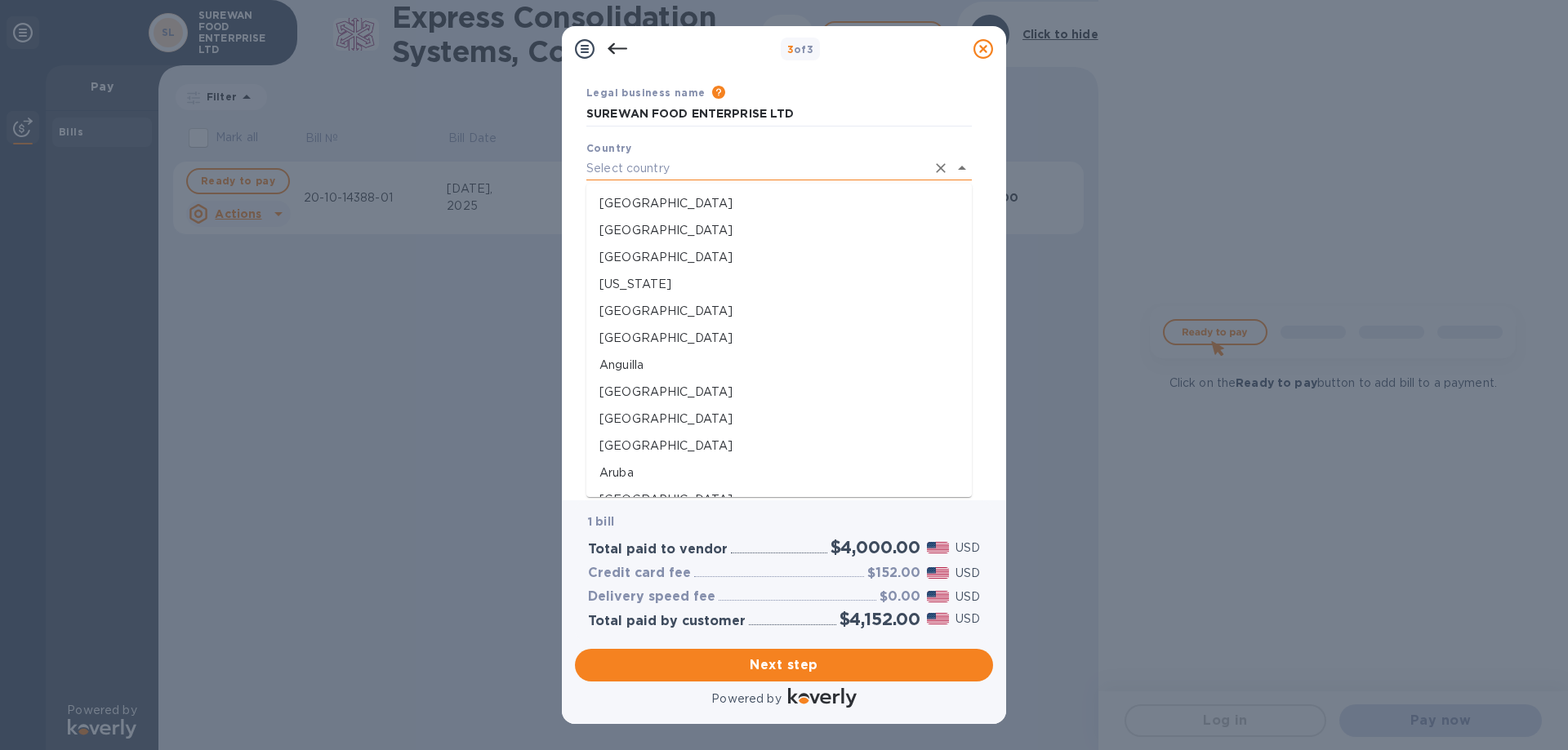
type input "[GEOGRAPHIC_DATA]"
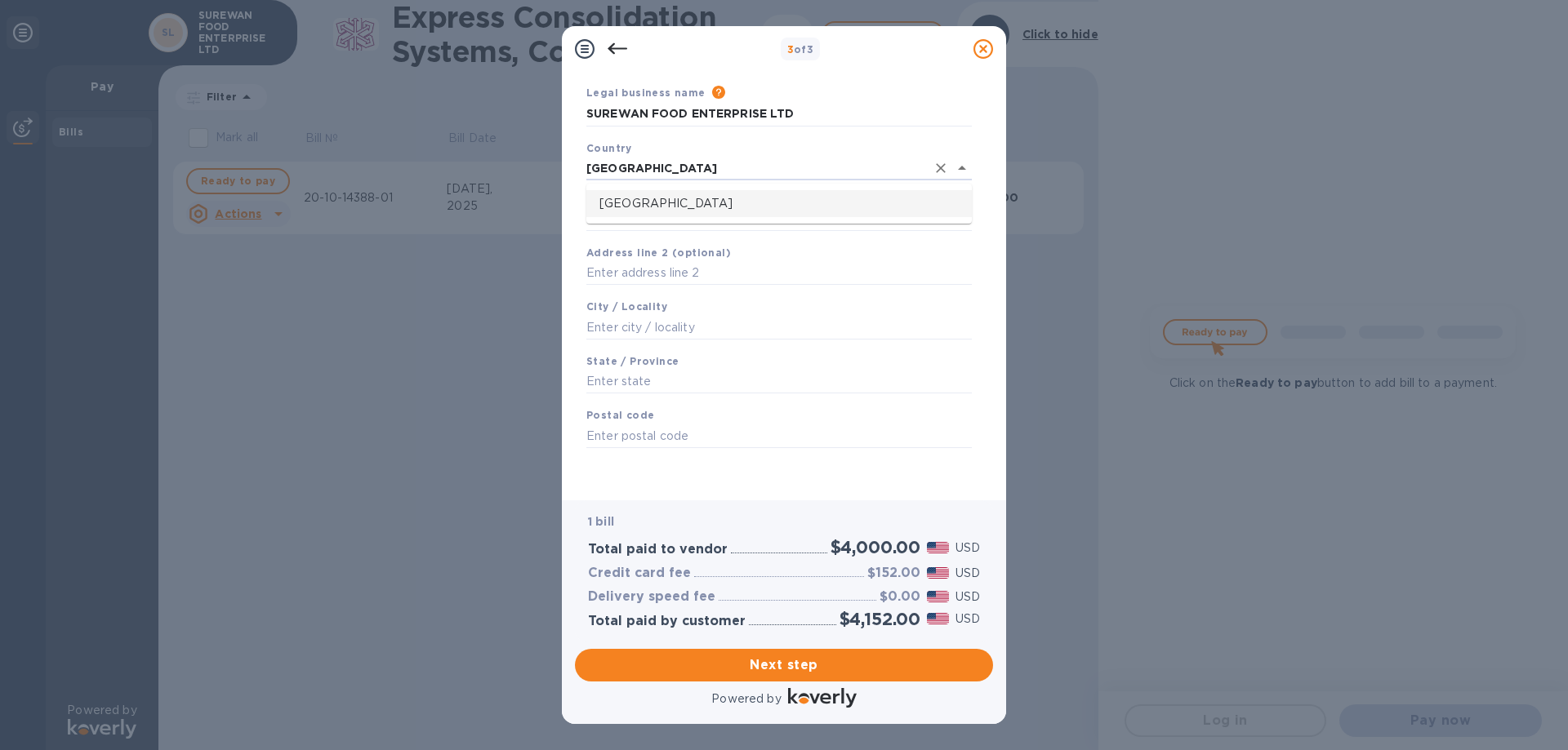
click at [695, 207] on p "[GEOGRAPHIC_DATA]" at bounding box center [778, 203] width 359 height 17
click at [701, 227] on input "Business address" at bounding box center [779, 221] width 385 height 24
type input "[STREET_ADDRESS][PERSON_NAME]"
click at [681, 320] on input "text" at bounding box center [779, 327] width 385 height 24
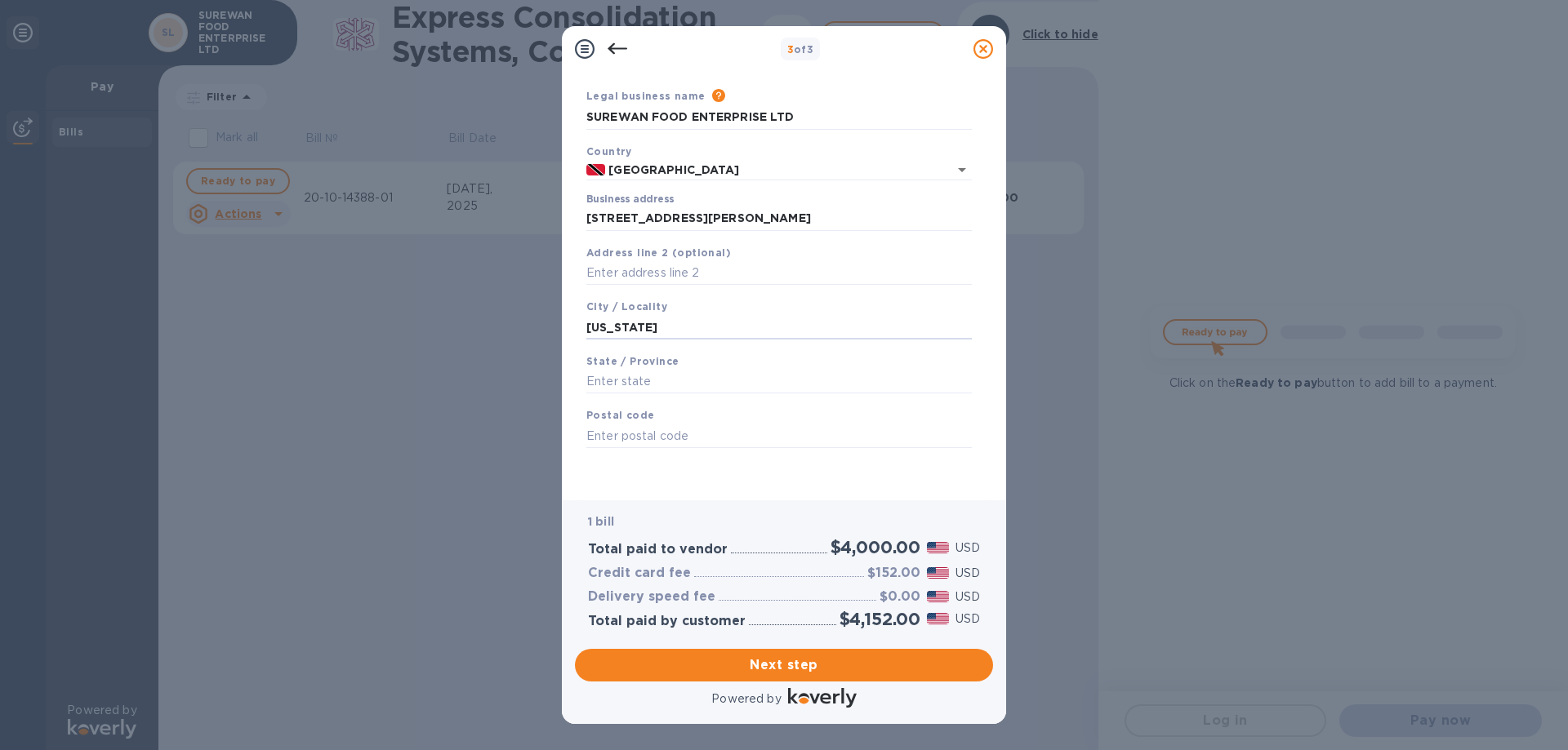
type input "[US_STATE]"
type input "Couva"
paste input "540113"
type input "540113"
click at [782, 661] on span "Next step" at bounding box center [784, 665] width 392 height 20
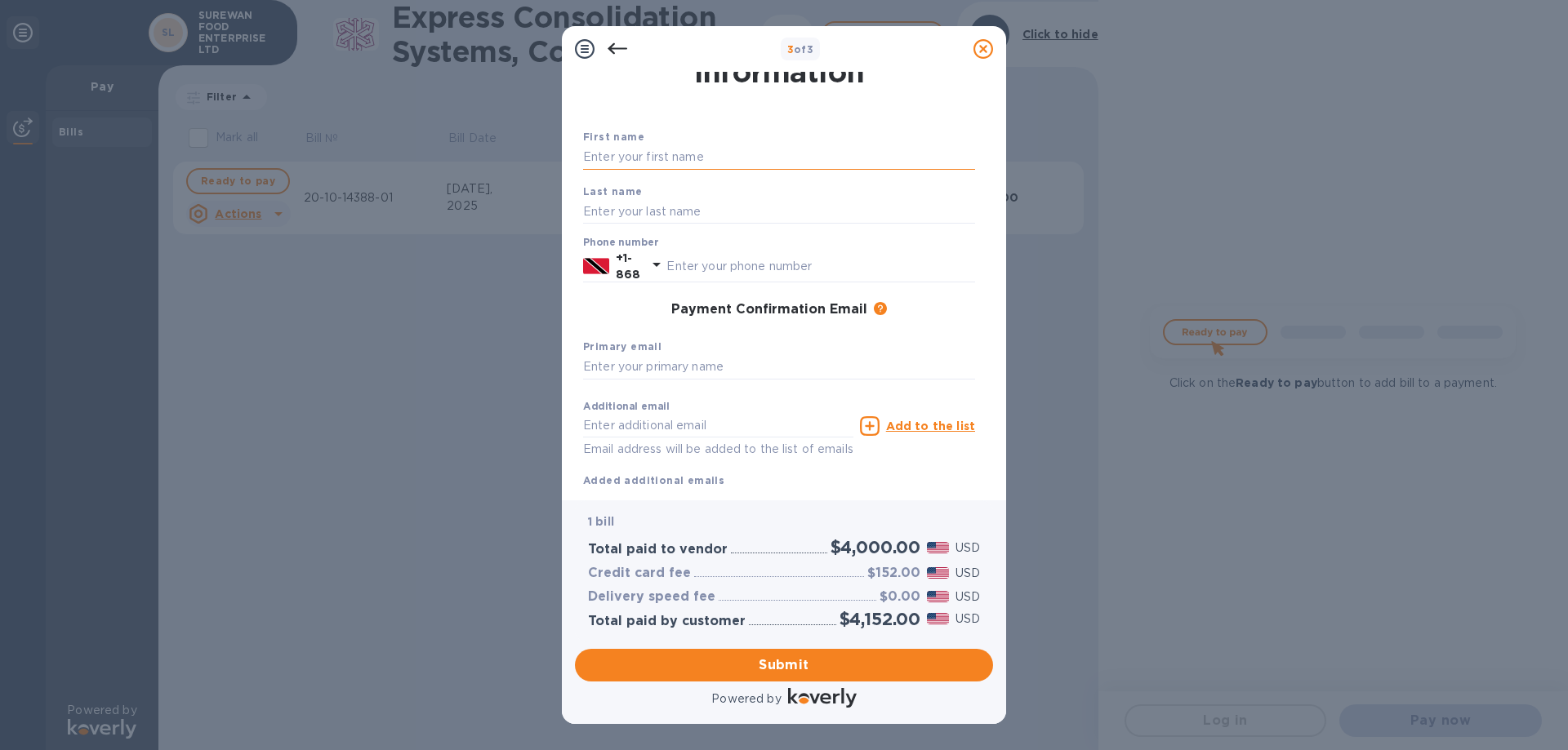
click at [682, 157] on input "text" at bounding box center [779, 157] width 392 height 24
type input "[PERSON_NAME]"
type input "Siewchan"
type input "3373384"
type input "[EMAIL_ADDRESS][DOMAIN_NAME]"
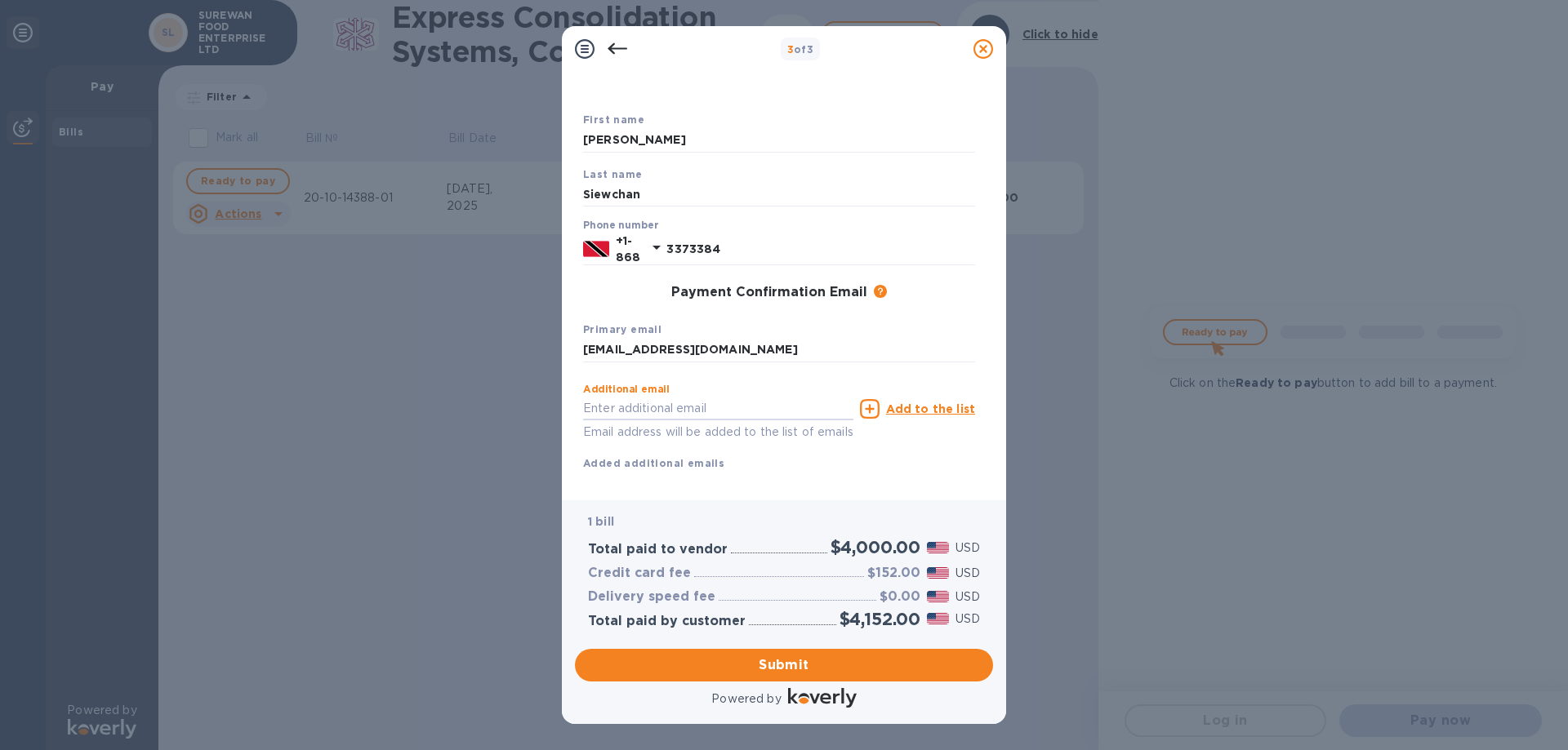
scroll to position [96, 0]
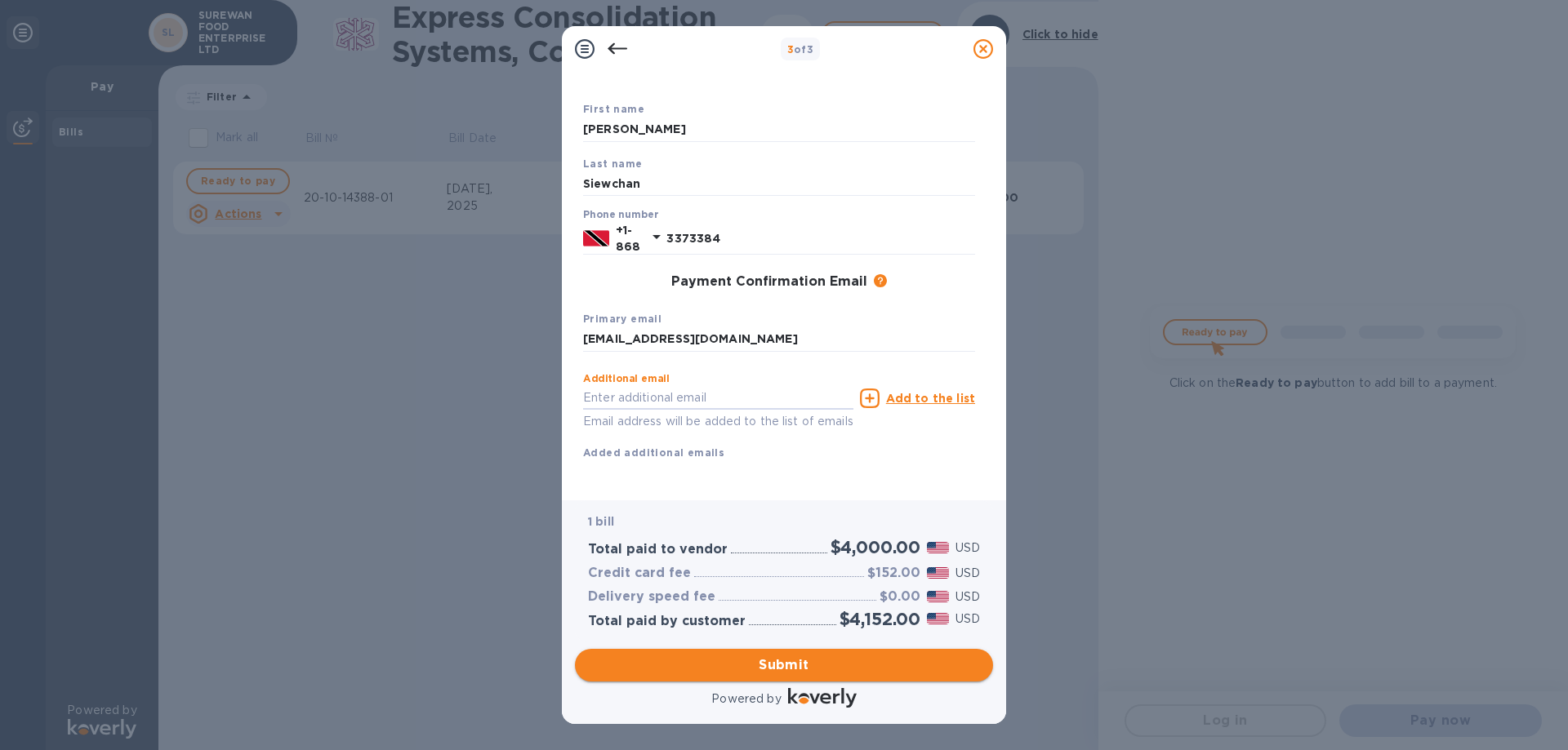
click at [766, 654] on button "Submit" at bounding box center [784, 665] width 418 height 32
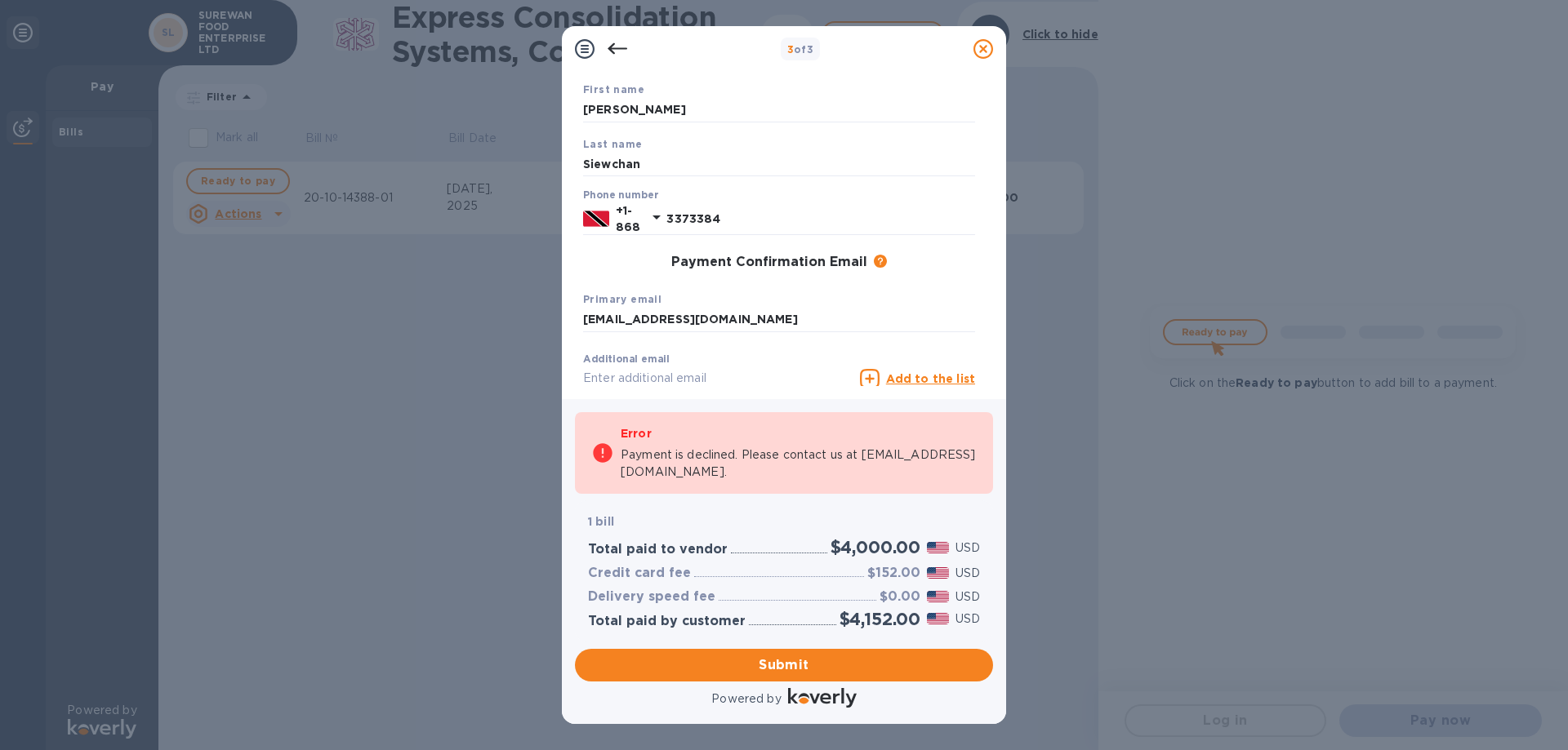
click at [1077, 496] on div "3 of 3 Payment Contact Information First name [PERSON_NAME] Last name [PERSON_N…" at bounding box center [784, 375] width 1568 height 750
click at [972, 53] on div at bounding box center [983, 48] width 32 height 32
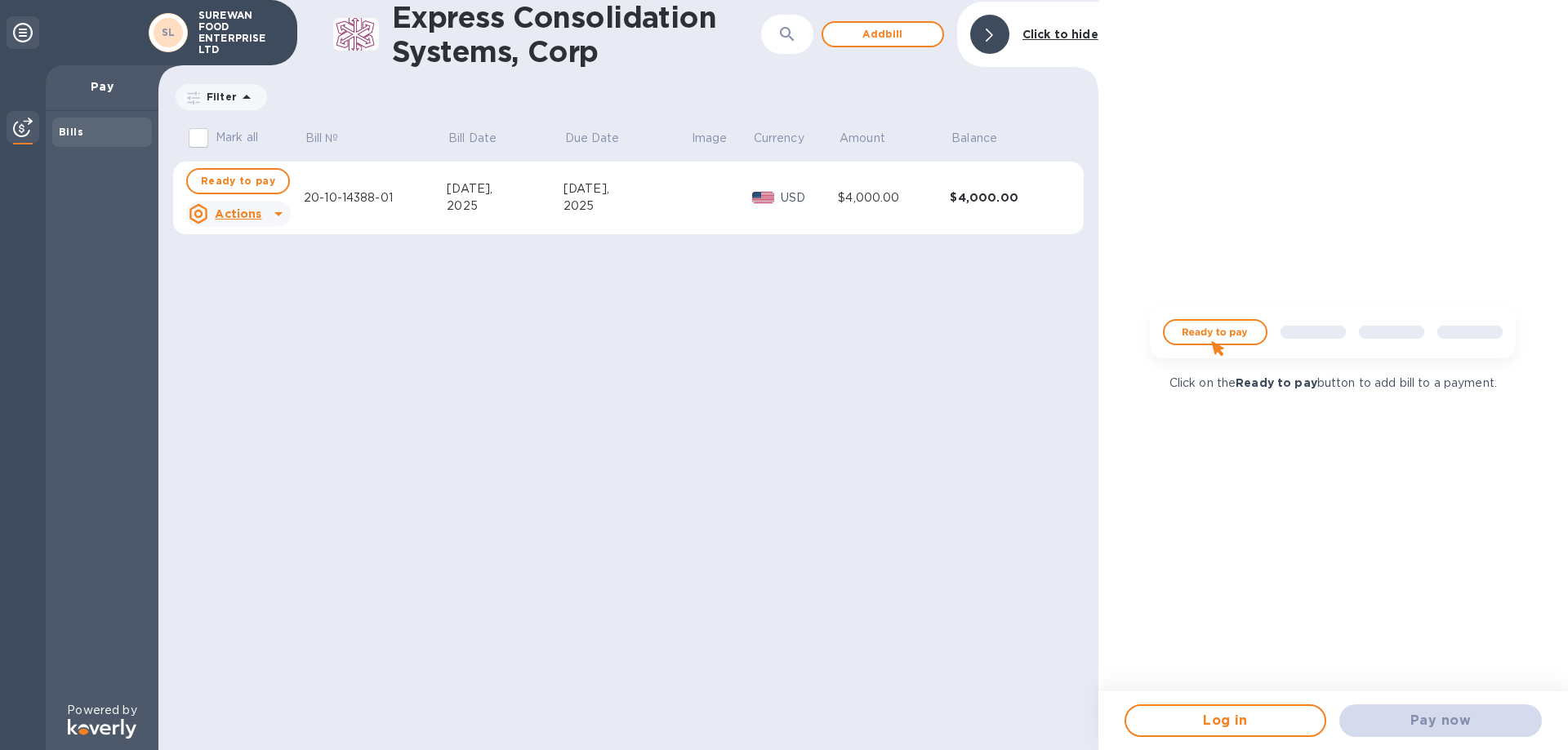
click at [1221, 377] on p "Click on the Ready to pay button to add bill to a payment." at bounding box center [1333, 383] width 328 height 17
click at [1233, 389] on p "Click on the Ready to pay button to add bill to a payment." at bounding box center [1333, 383] width 328 height 17
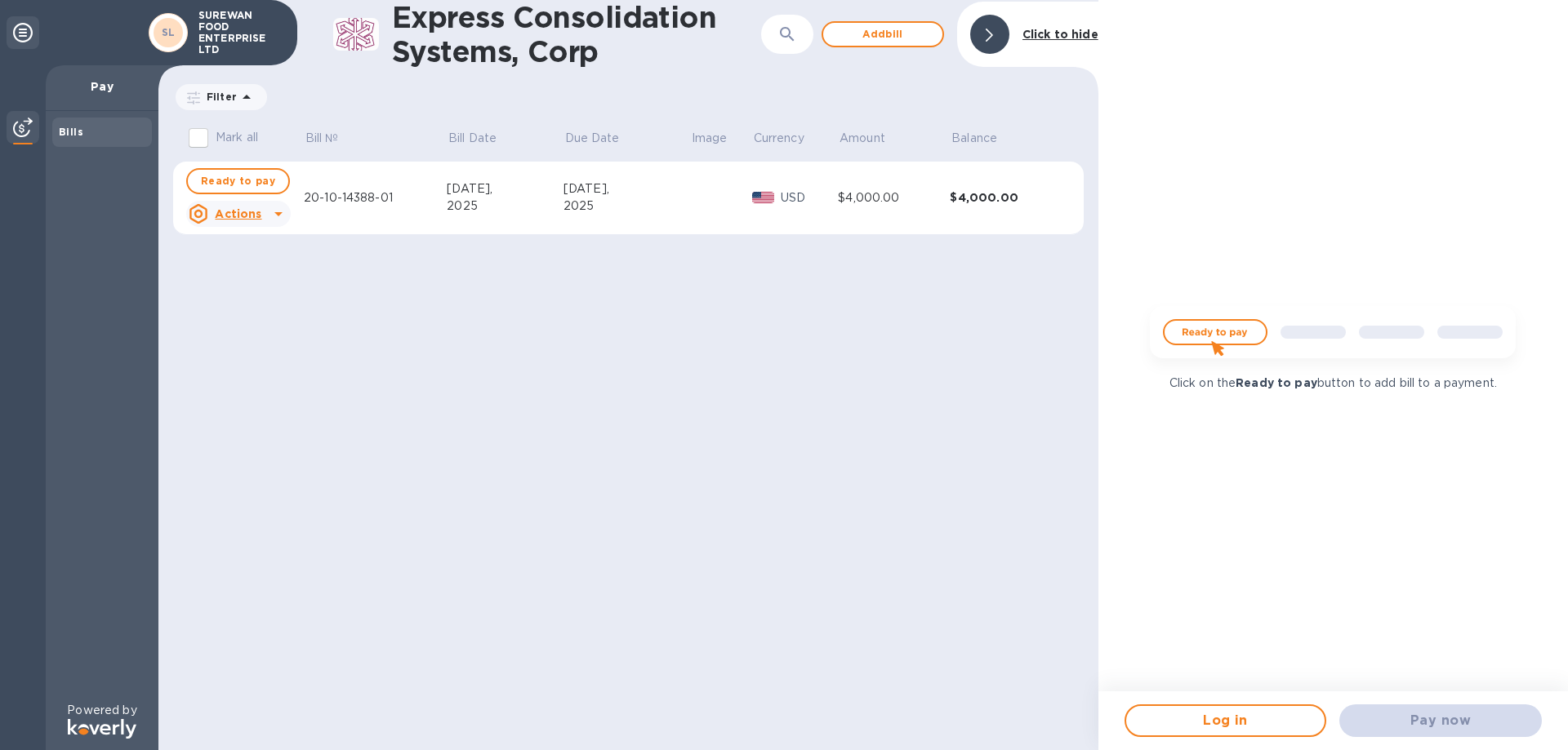
click at [1239, 388] on b "Ready to pay" at bounding box center [1276, 382] width 81 height 13
click at [1271, 385] on b "Ready to pay" at bounding box center [1276, 382] width 81 height 13
click at [1277, 387] on b "Ready to pay" at bounding box center [1276, 382] width 81 height 13
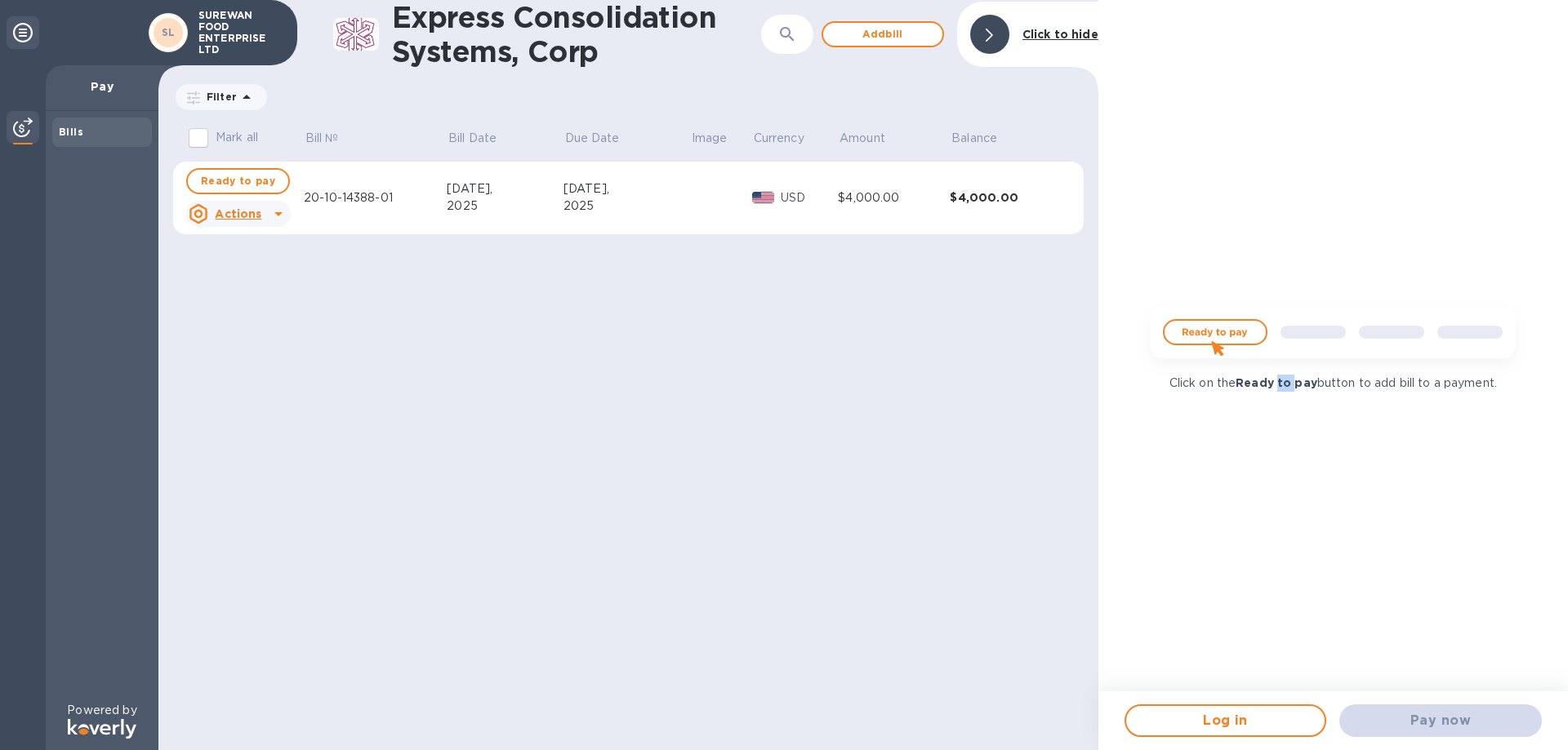
click at [1277, 387] on b "Ready to pay" at bounding box center [1276, 382] width 81 height 13
click at [1274, 387] on b "Ready to pay" at bounding box center [1276, 382] width 81 height 13
drag, startPoint x: 1274, startPoint y: 387, endPoint x: 1291, endPoint y: 390, distance: 17.3
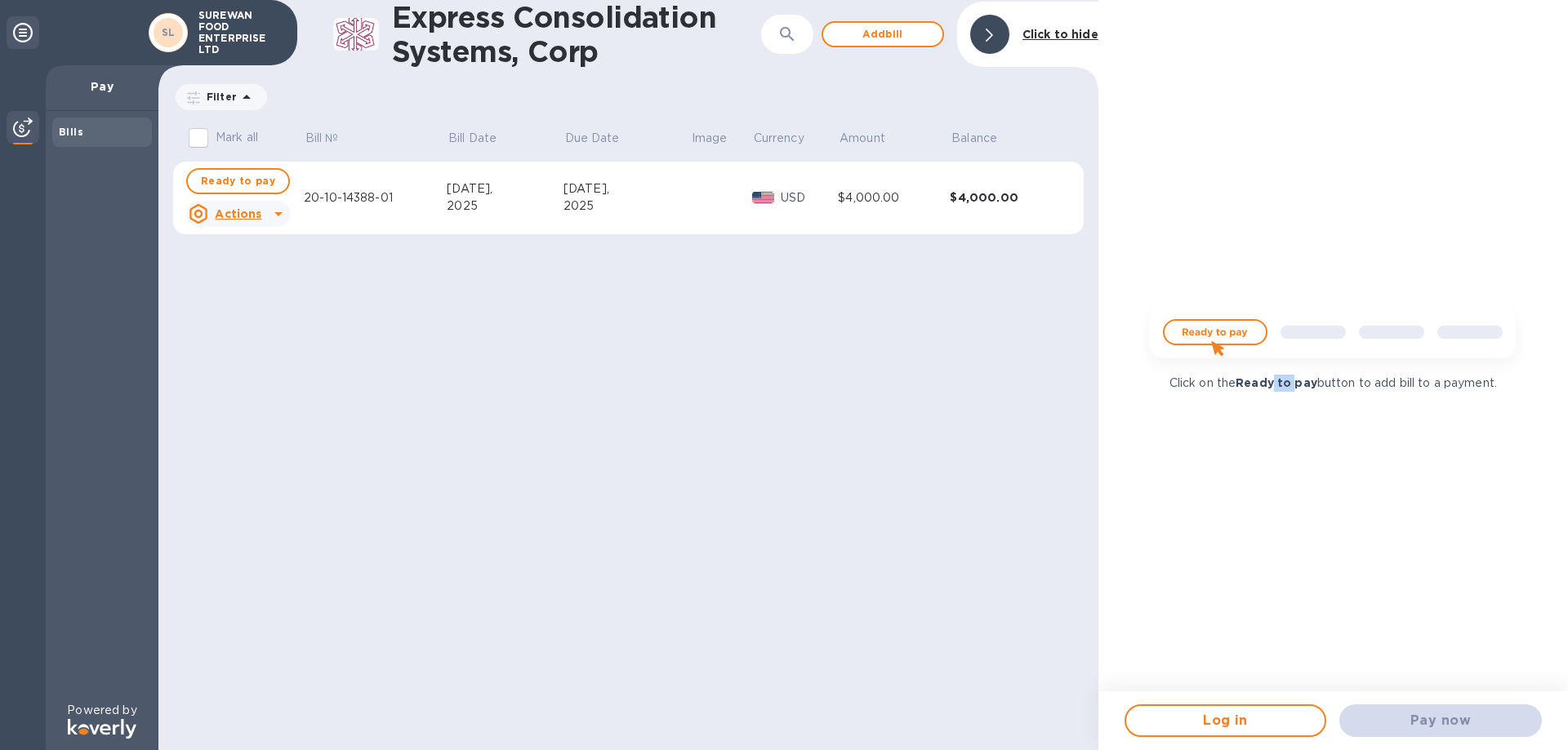
click at [1291, 390] on p "Click on the Ready to pay button to add bill to a payment." at bounding box center [1333, 383] width 328 height 17
drag, startPoint x: 1291, startPoint y: 390, endPoint x: 1275, endPoint y: 390, distance: 16.0
click at [1275, 390] on p "Click on the Ready to pay button to add bill to a payment." at bounding box center [1333, 383] width 328 height 17
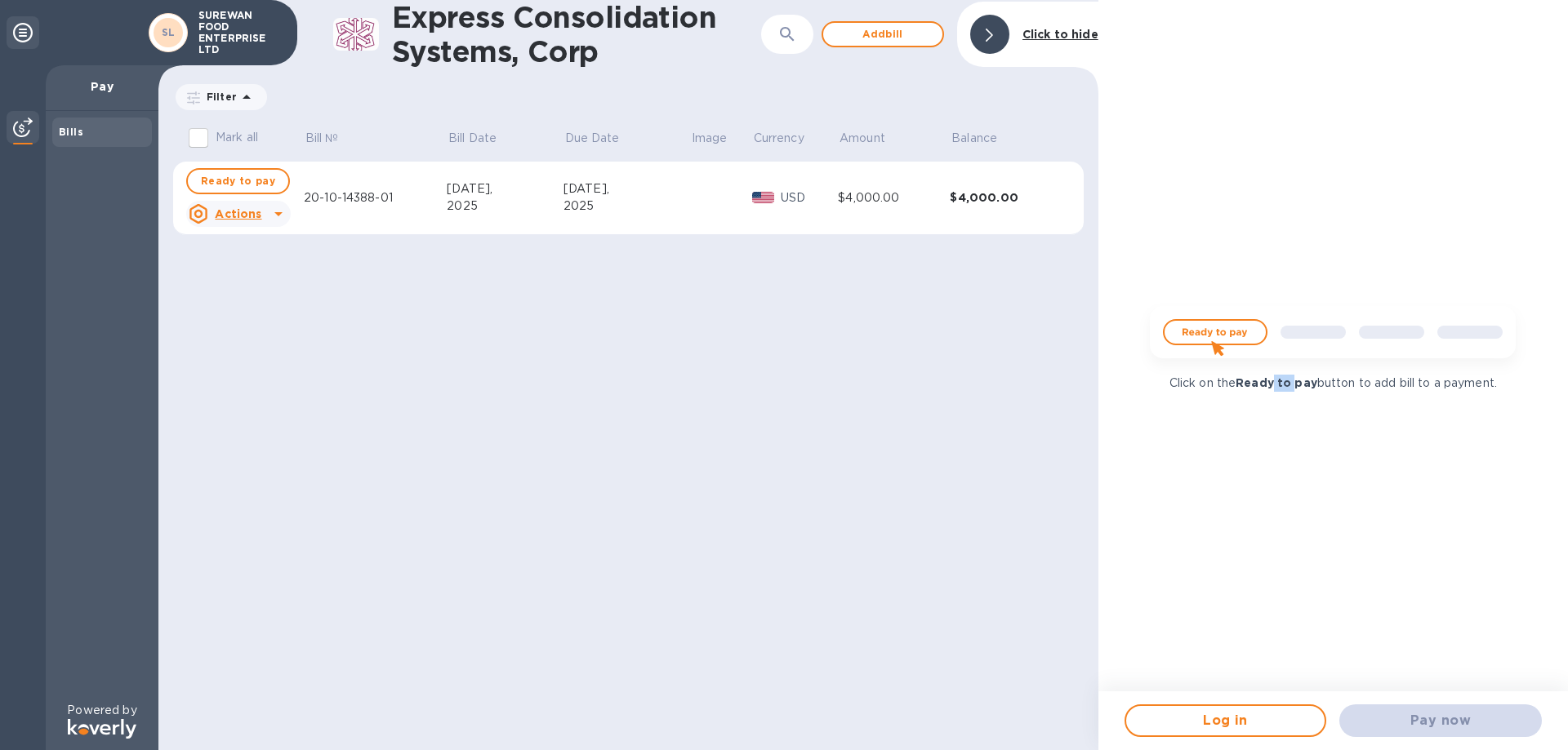
drag, startPoint x: 1275, startPoint y: 390, endPoint x: 1295, endPoint y: 390, distance: 20.0
click at [1295, 390] on p "Click on the Ready to pay button to add bill to a payment." at bounding box center [1333, 383] width 328 height 17
click at [1295, 391] on p "Click on the Ready to pay button to add bill to a payment." at bounding box center [1333, 383] width 328 height 17
drag, startPoint x: 1295, startPoint y: 391, endPoint x: 1250, endPoint y: 394, distance: 45.1
click at [1250, 394] on div "Click on the Ready to pay button to add bill to a payment." at bounding box center [1333, 345] width 469 height 691
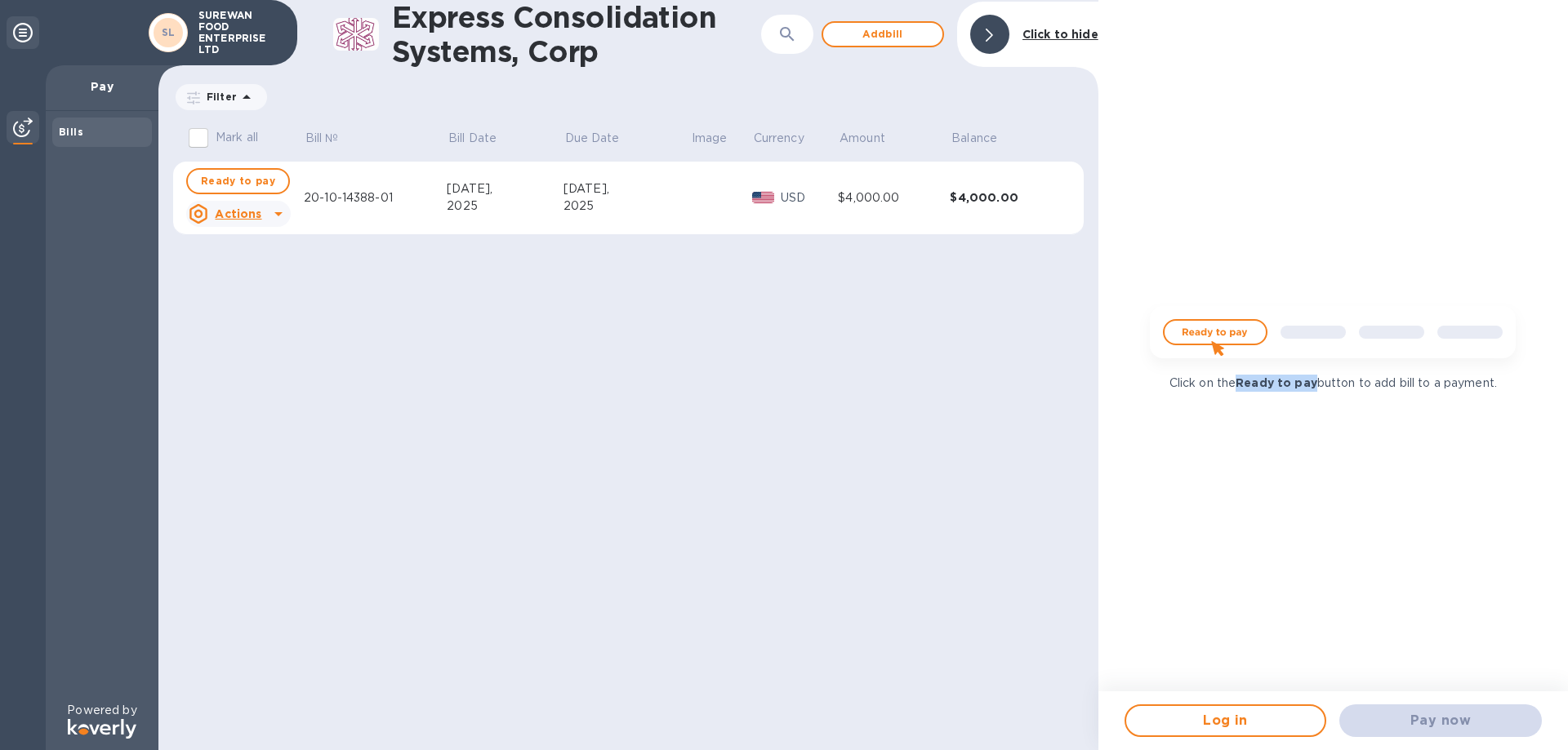
click at [1250, 394] on div "Click on the Ready to pay button to add bill to a payment." at bounding box center [1333, 345] width 469 height 691
